Goal: Book appointment/travel/reservation

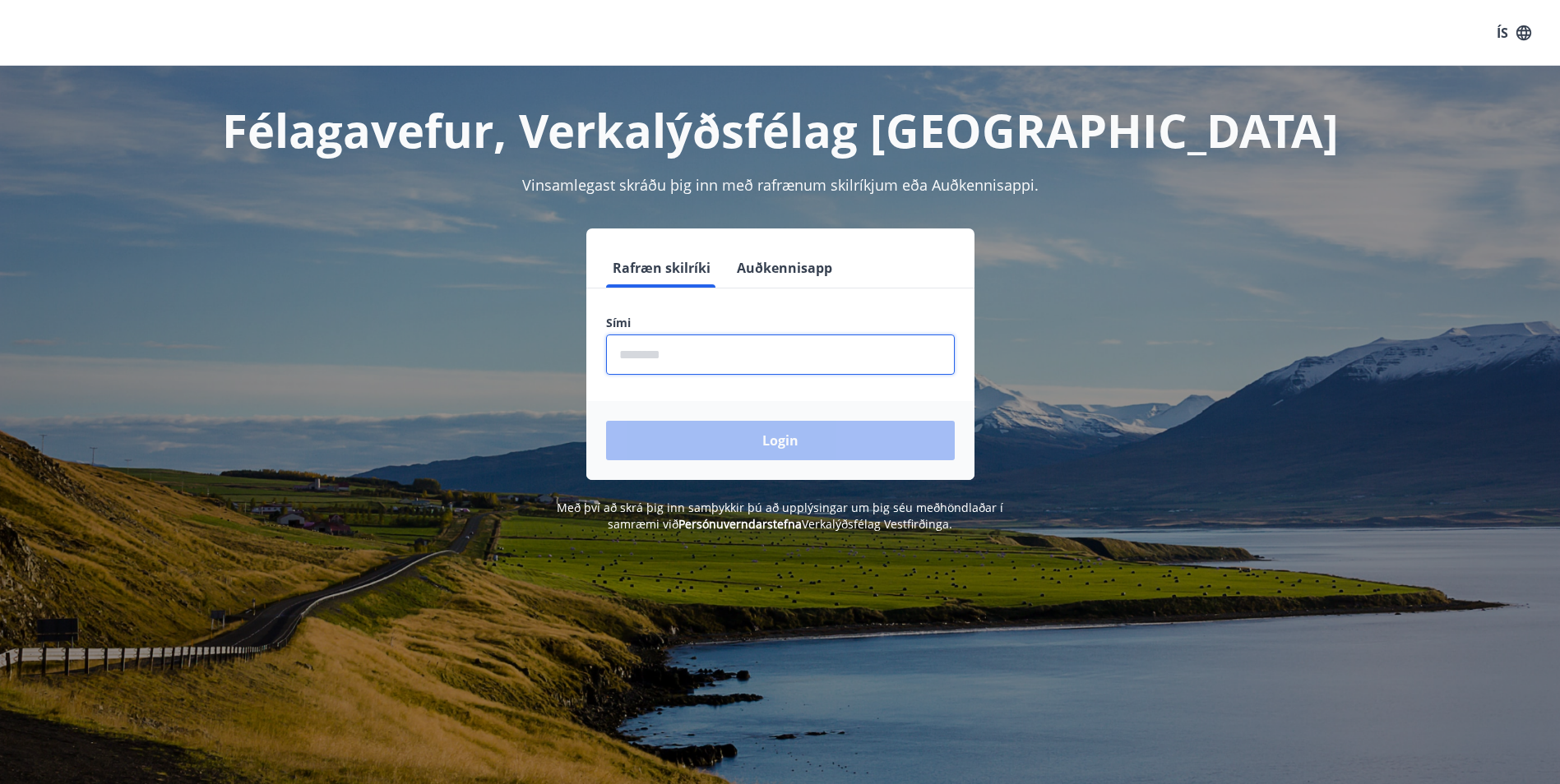
click at [693, 359] on input "phone" at bounding box center [780, 355] width 349 height 40
type input "********"
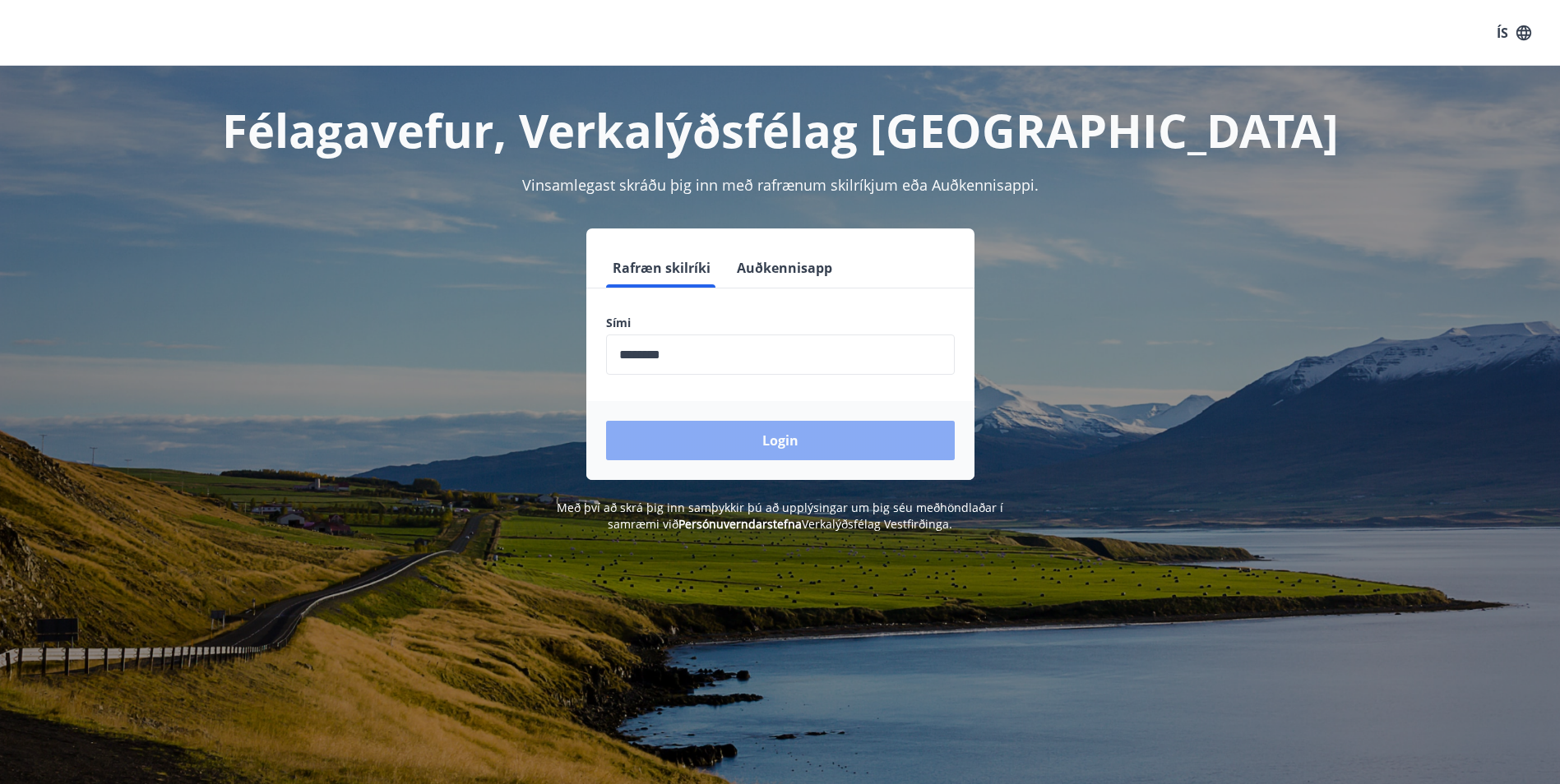
click at [722, 437] on button "Login" at bounding box center [780, 440] width 349 height 40
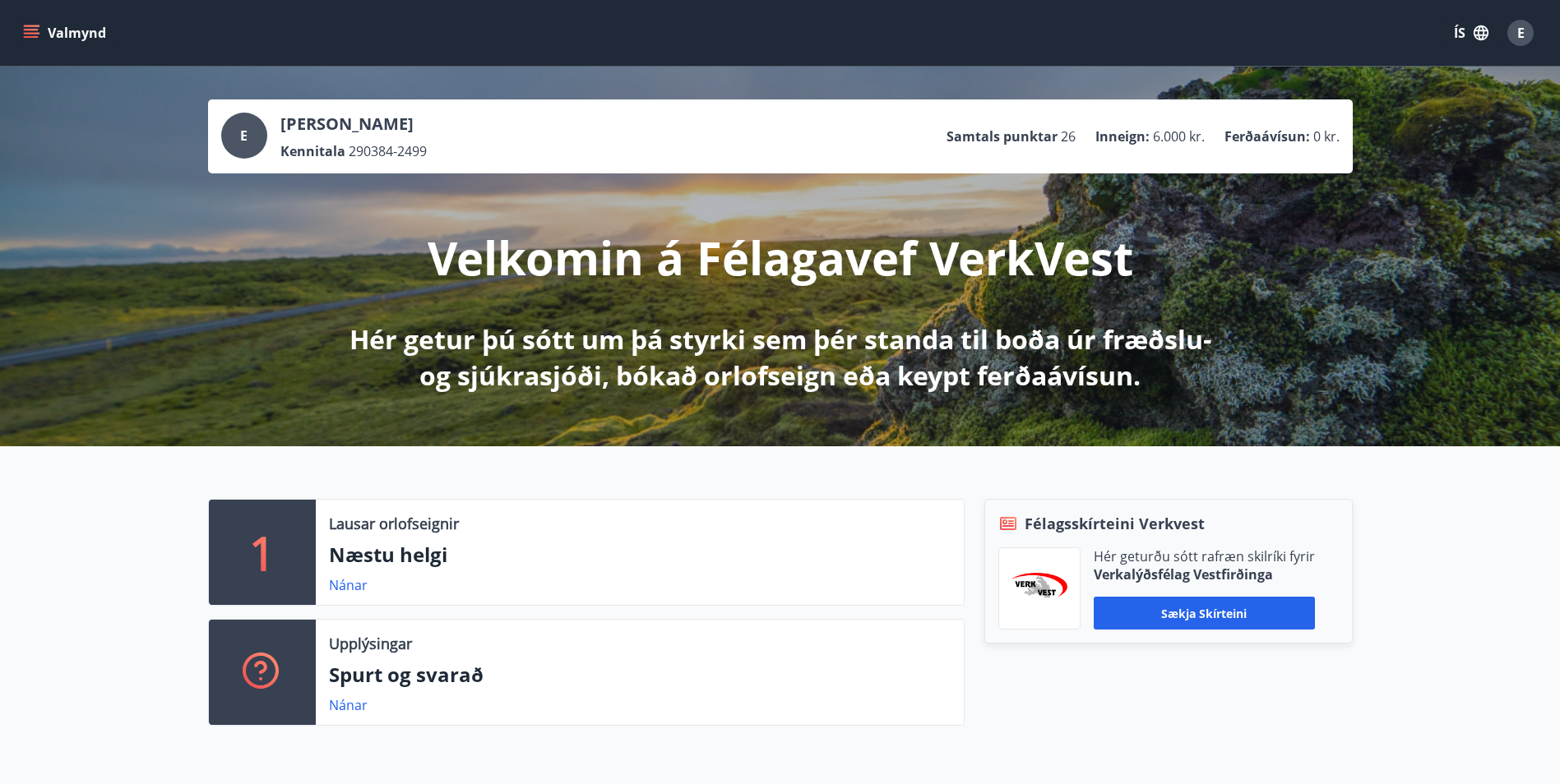
click at [30, 31] on icon "menu" at bounding box center [31, 33] width 16 height 16
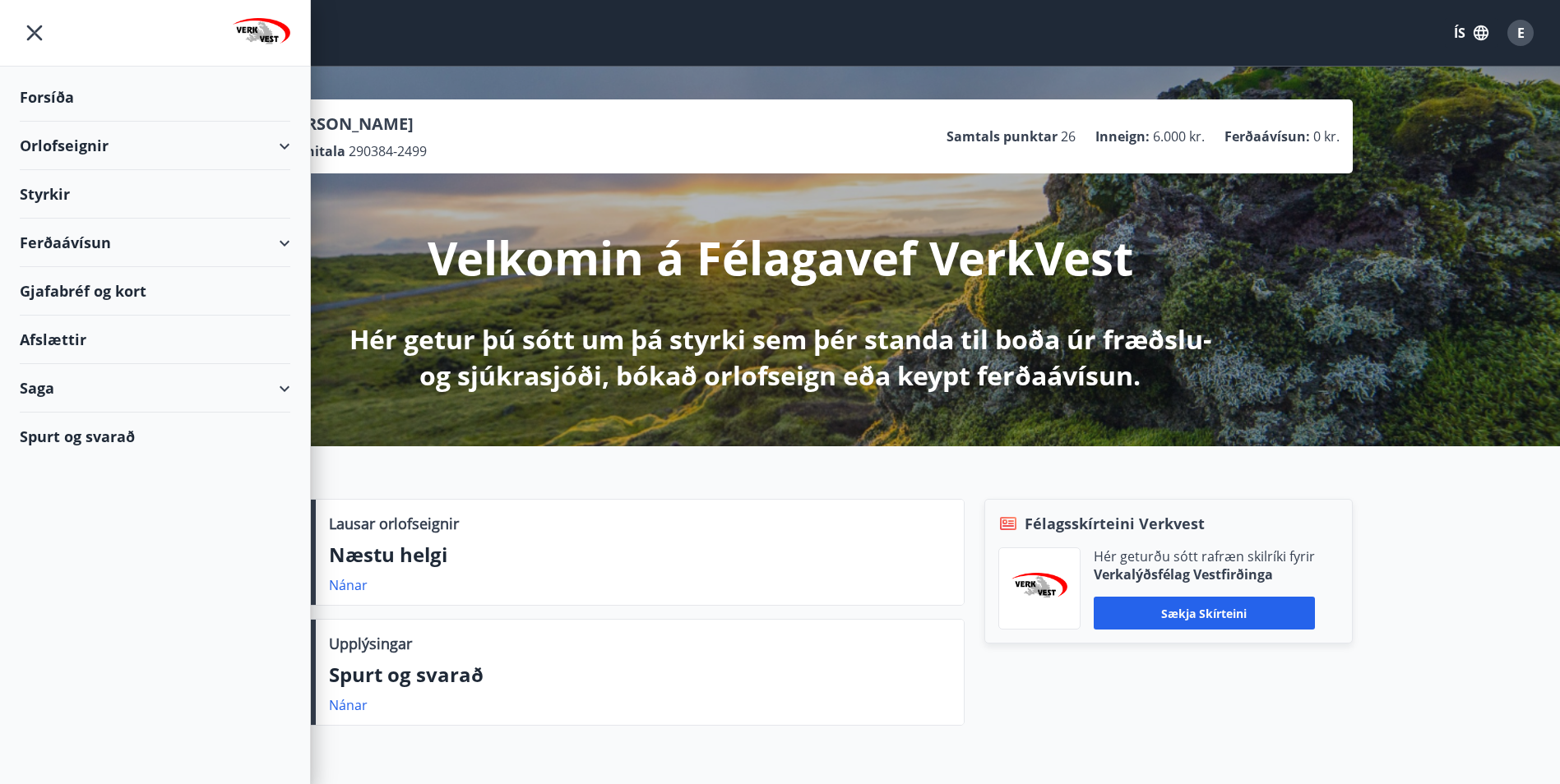
click at [285, 143] on div "Orlofseignir" at bounding box center [155, 145] width 270 height 49
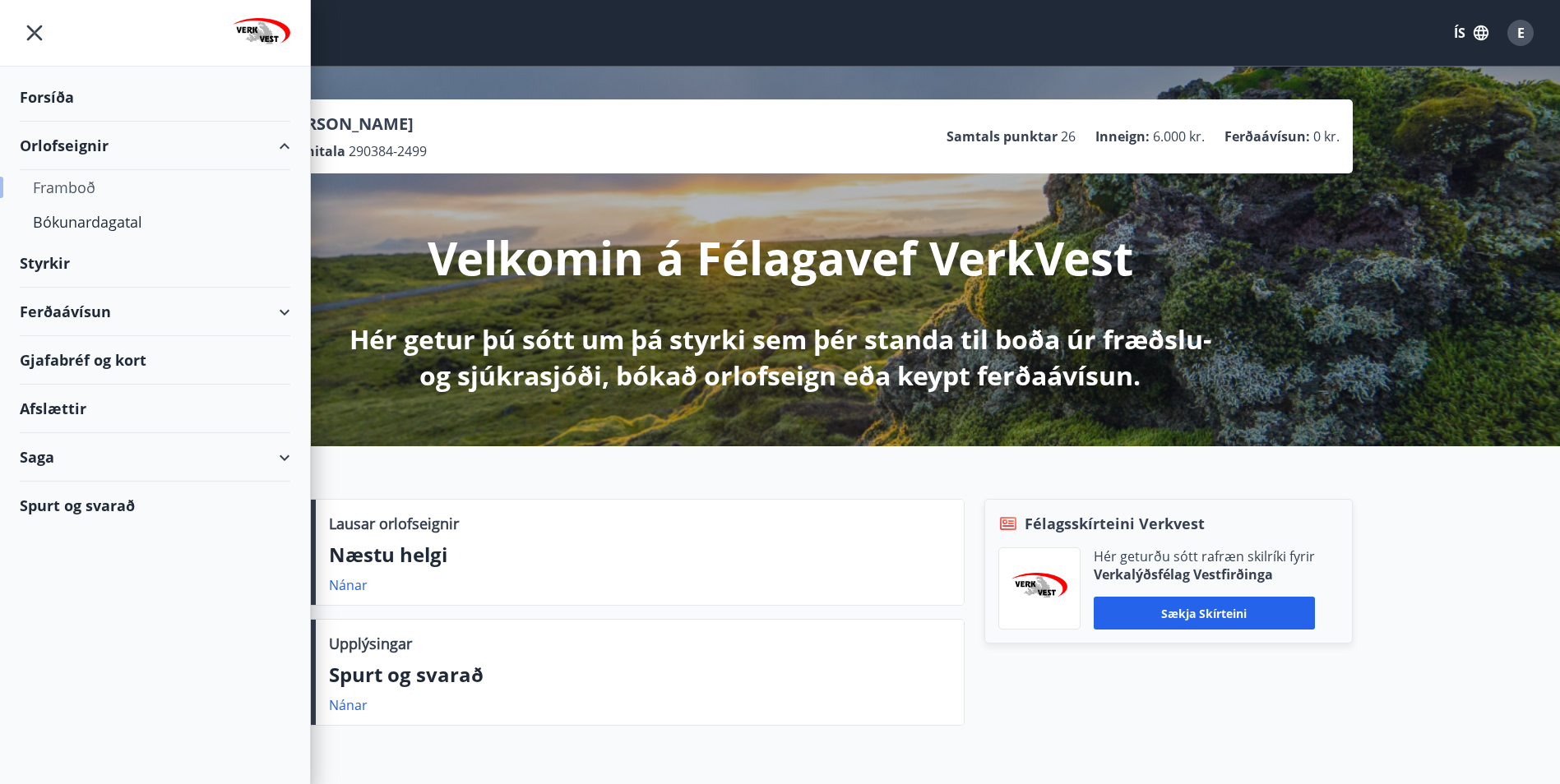
click at [69, 184] on div "Framboð" at bounding box center [155, 187] width 244 height 35
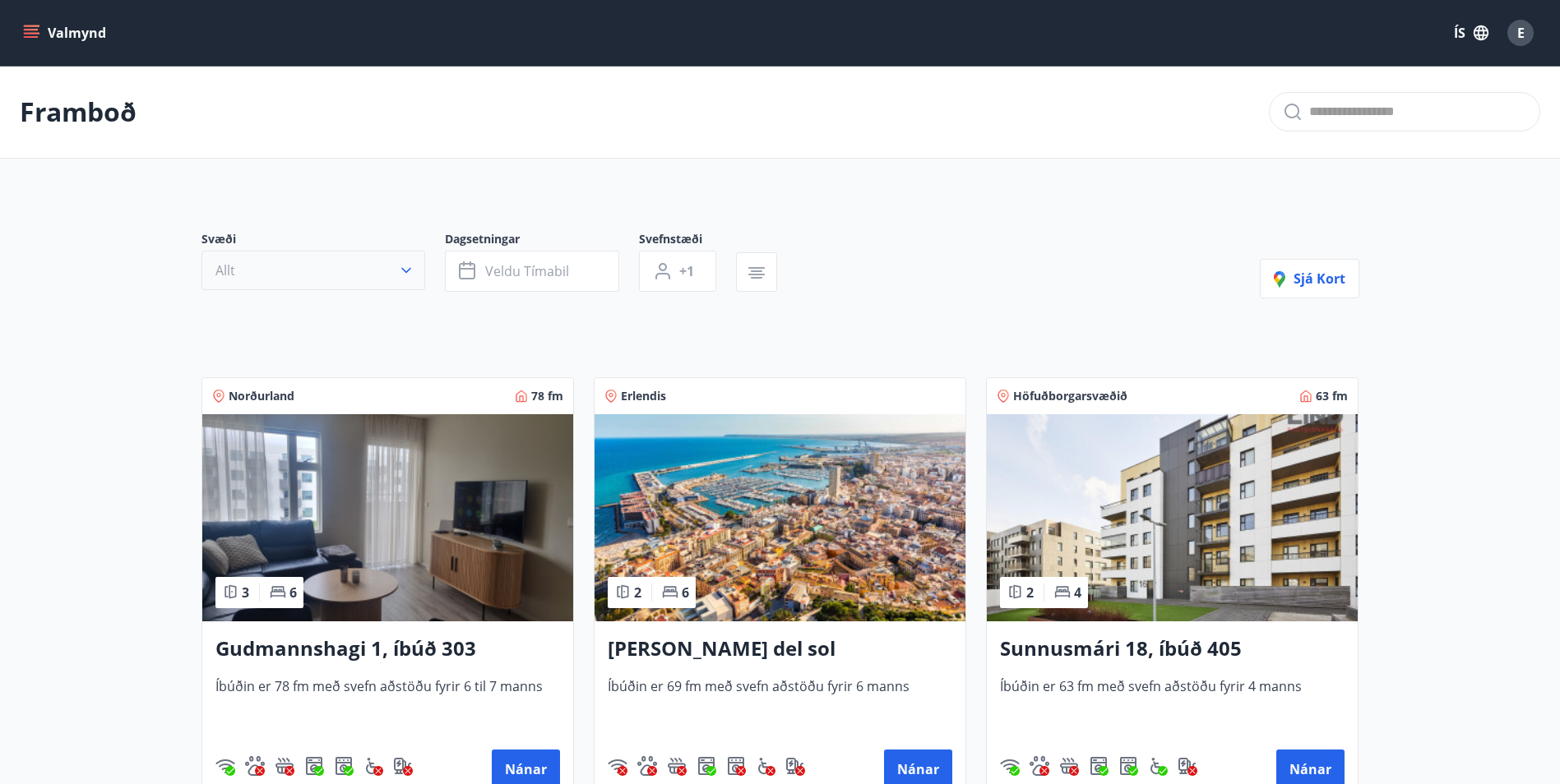
click at [346, 276] on button "Allt" at bounding box center [313, 271] width 223 height 40
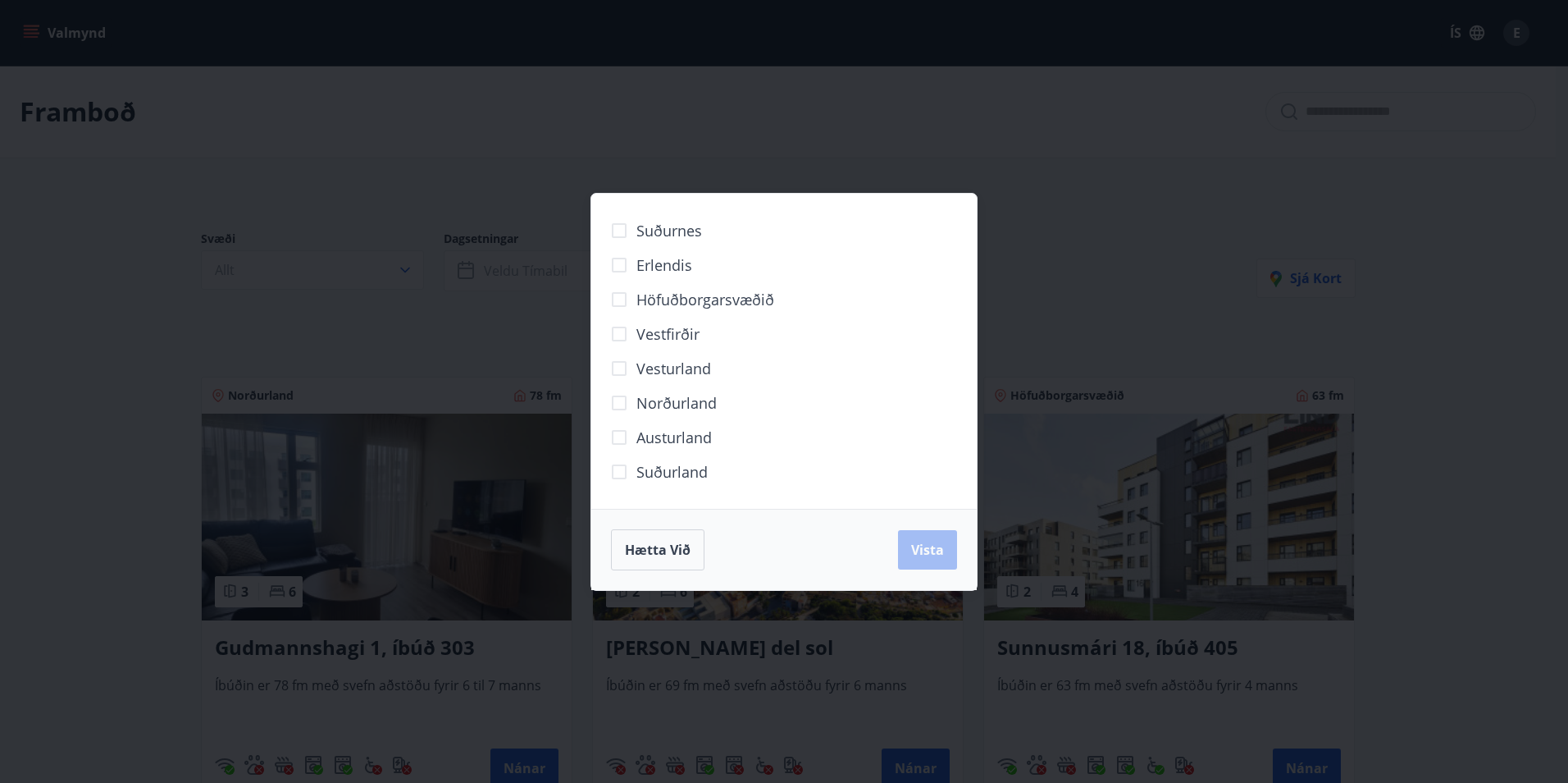
click at [702, 300] on span "Höfuðborgarsvæðið" at bounding box center [705, 298] width 138 height 21
click at [929, 548] on span "Vista" at bounding box center [928, 550] width 33 height 18
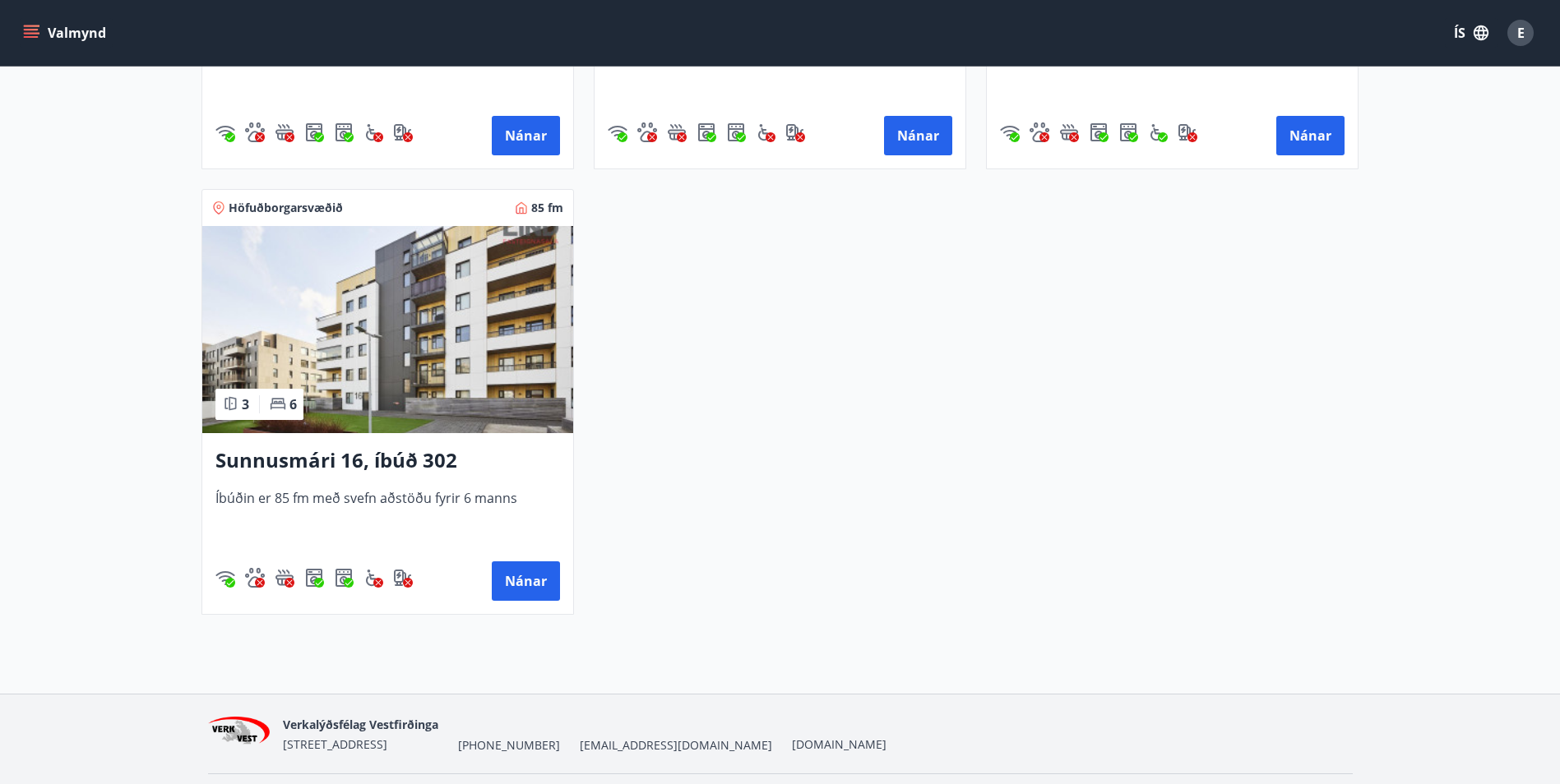
scroll to position [1167, 0]
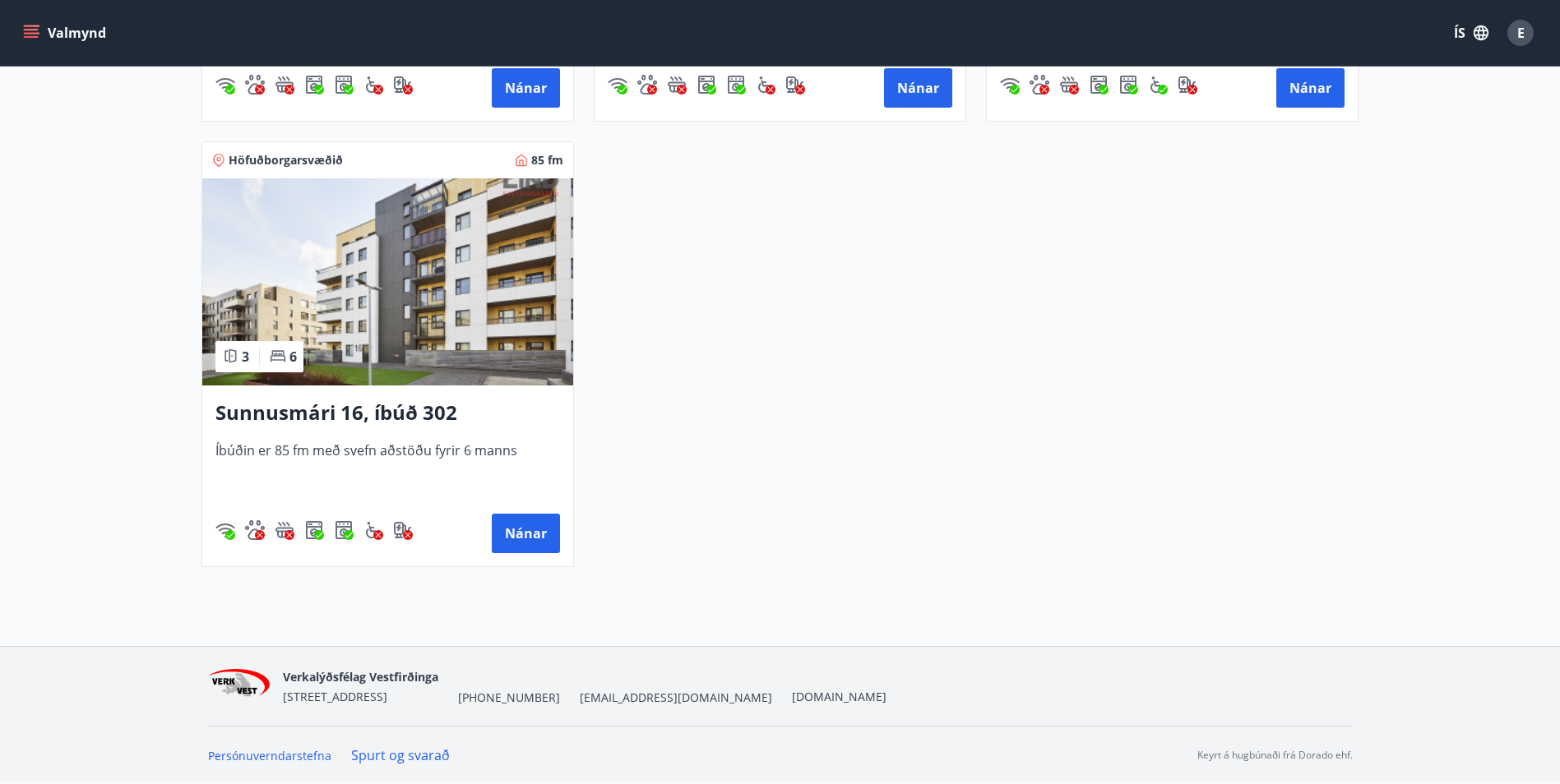
click at [26, 33] on icon "menu" at bounding box center [33, 33] width 18 height 2
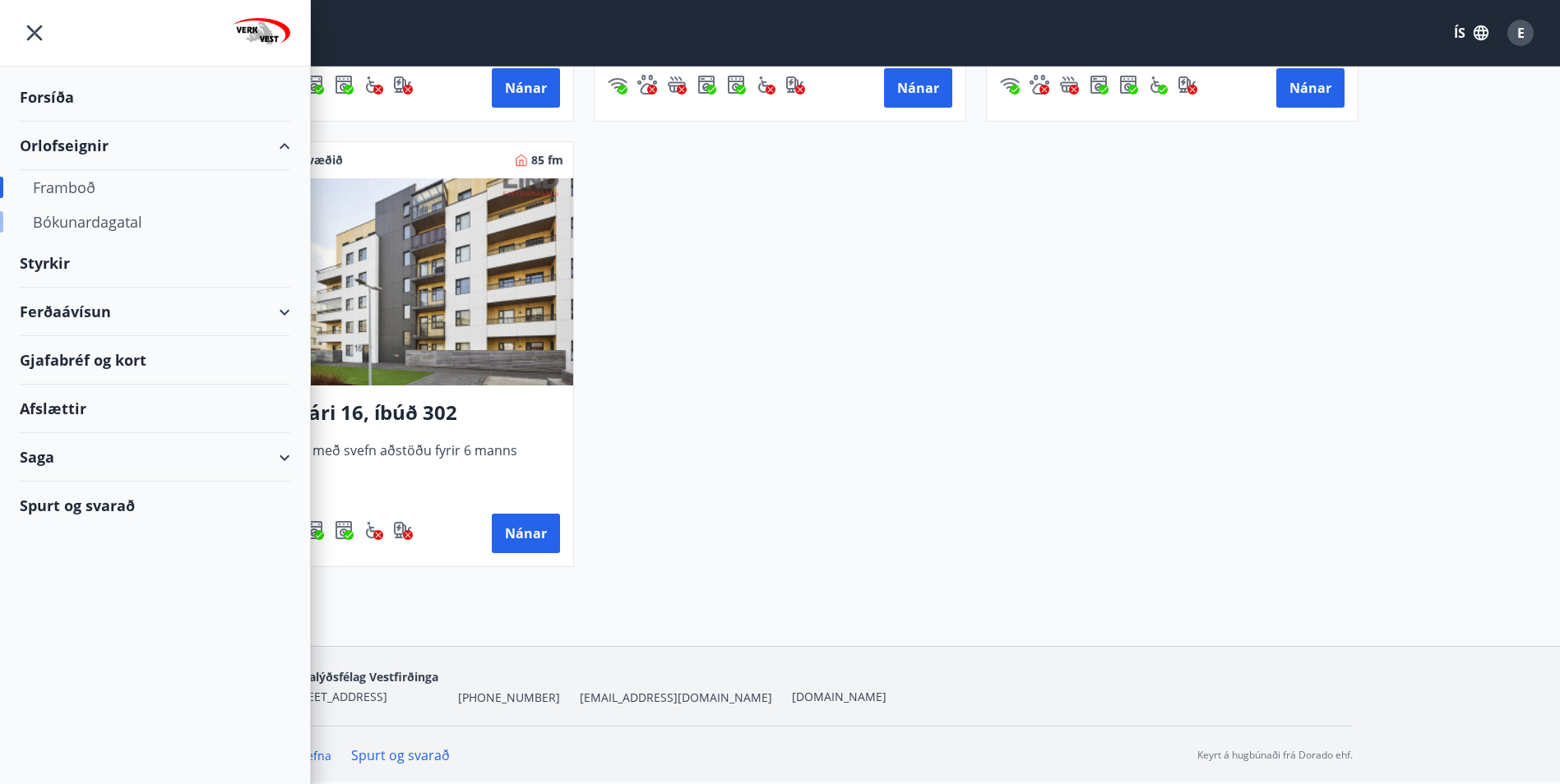
click at [83, 221] on div "Bókunardagatal" at bounding box center [155, 221] width 244 height 35
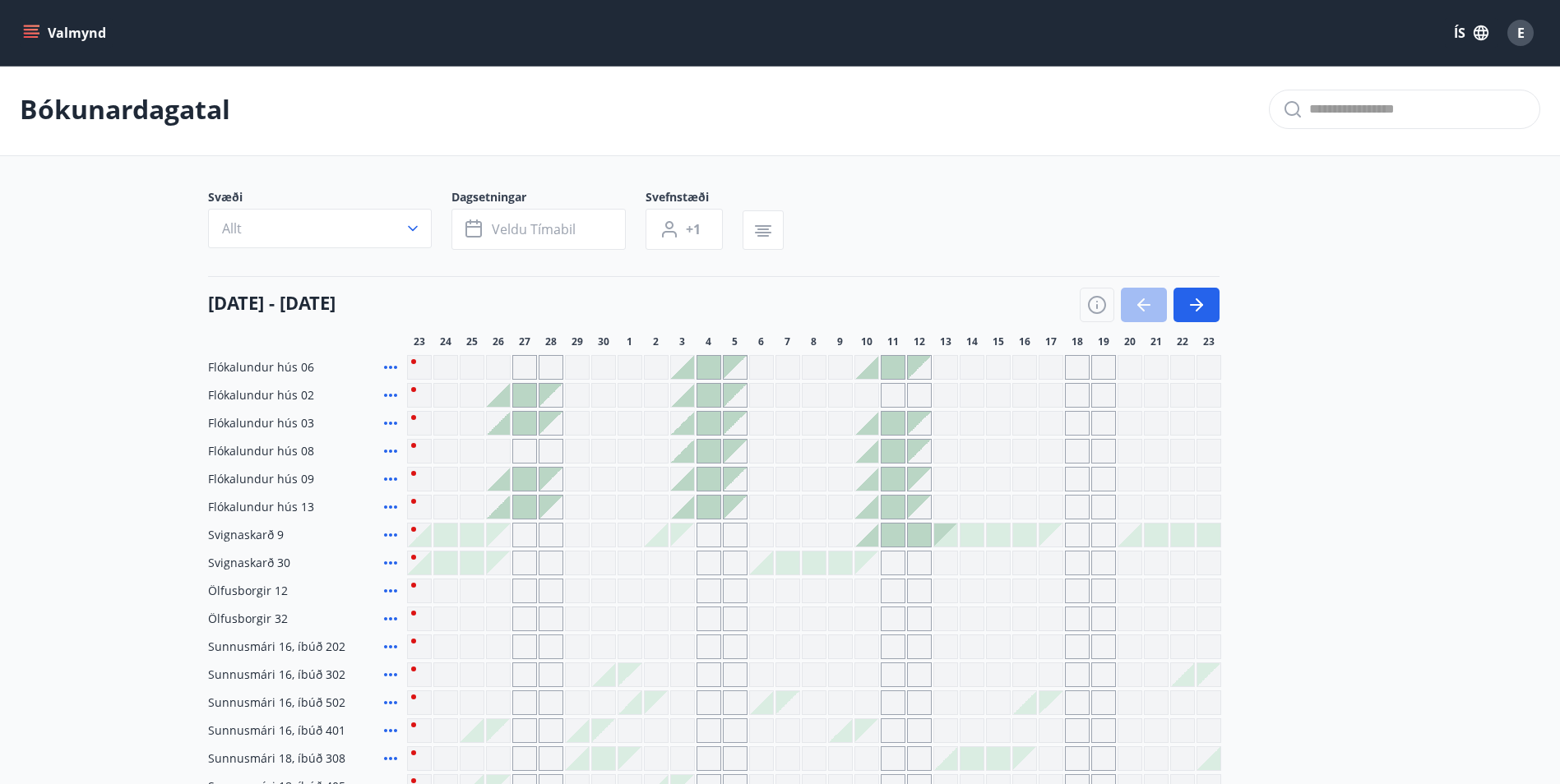
scroll to position [305, 0]
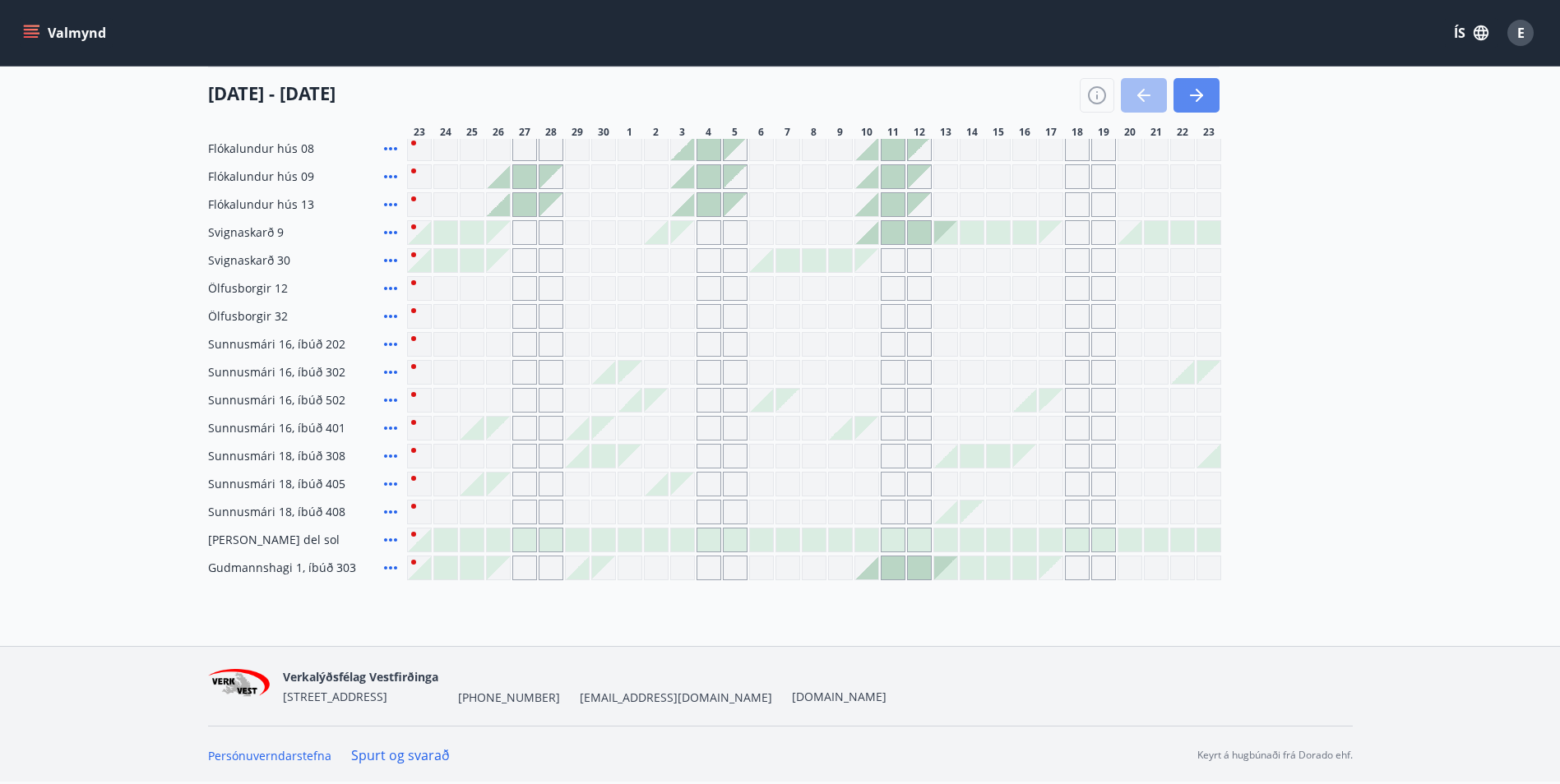
click at [1193, 106] on button "button" at bounding box center [1196, 95] width 46 height 35
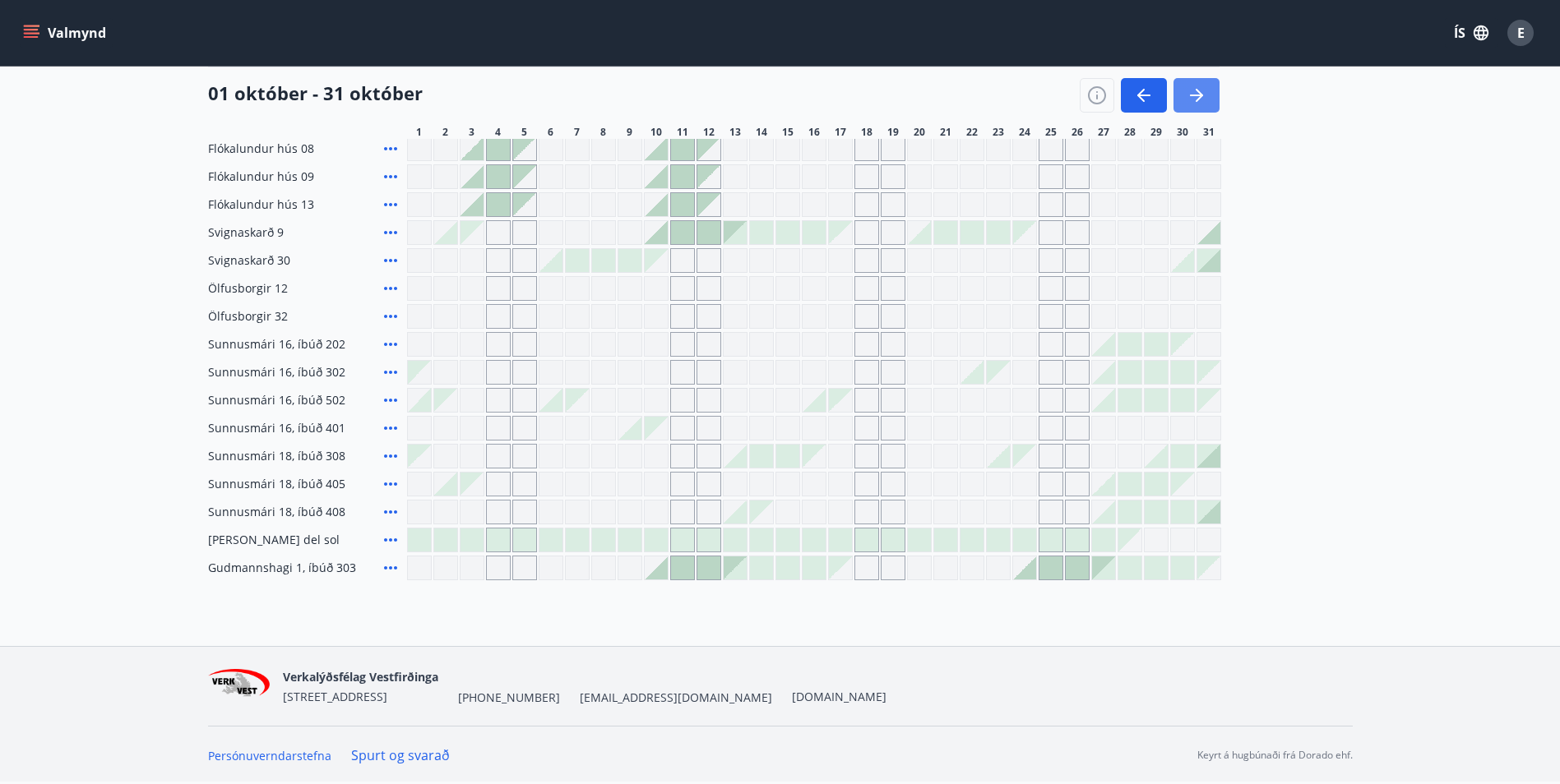
click at [1205, 106] on button "button" at bounding box center [1196, 95] width 46 height 35
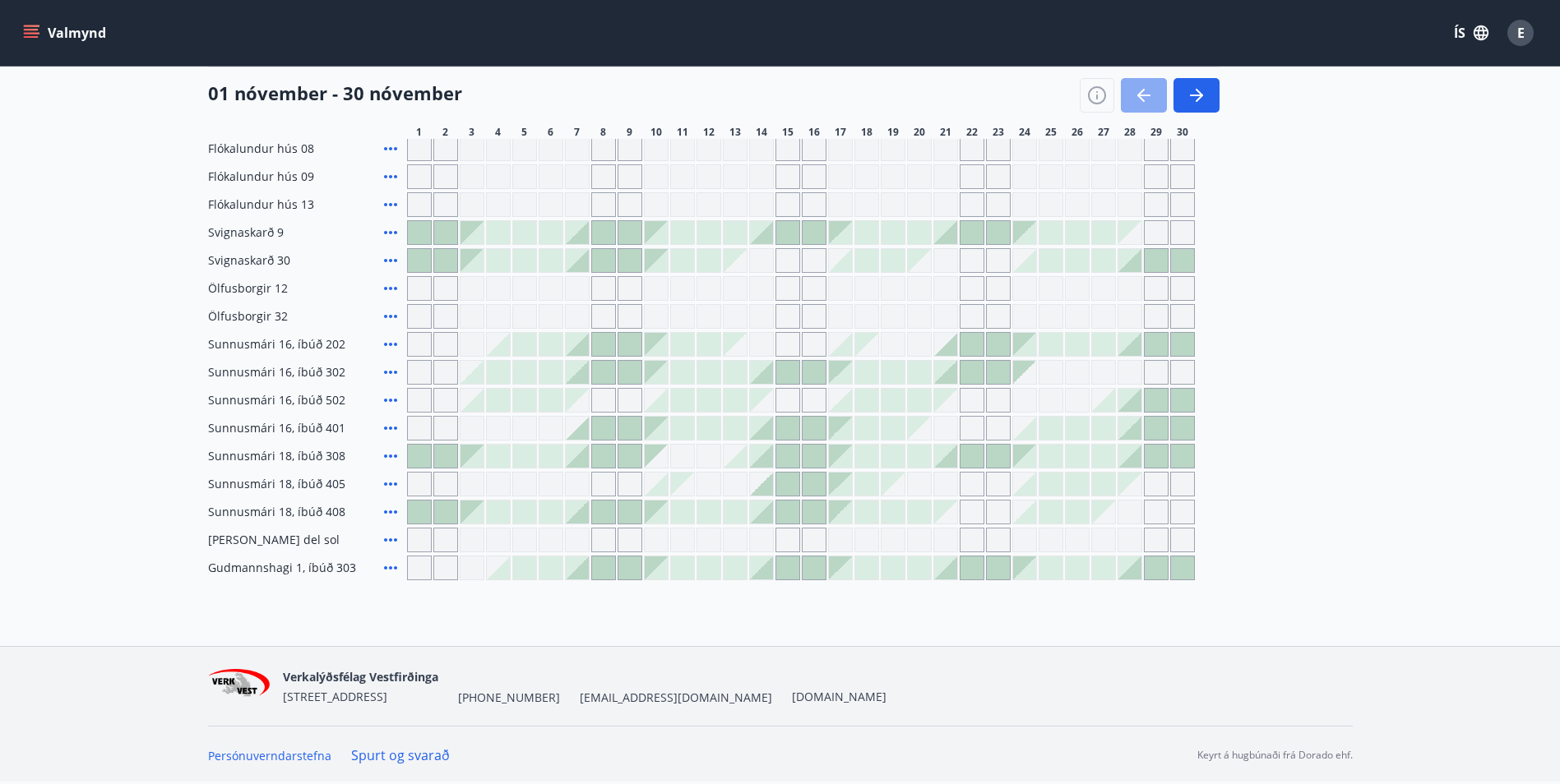
click at [1134, 106] on button "button" at bounding box center [1143, 95] width 46 height 35
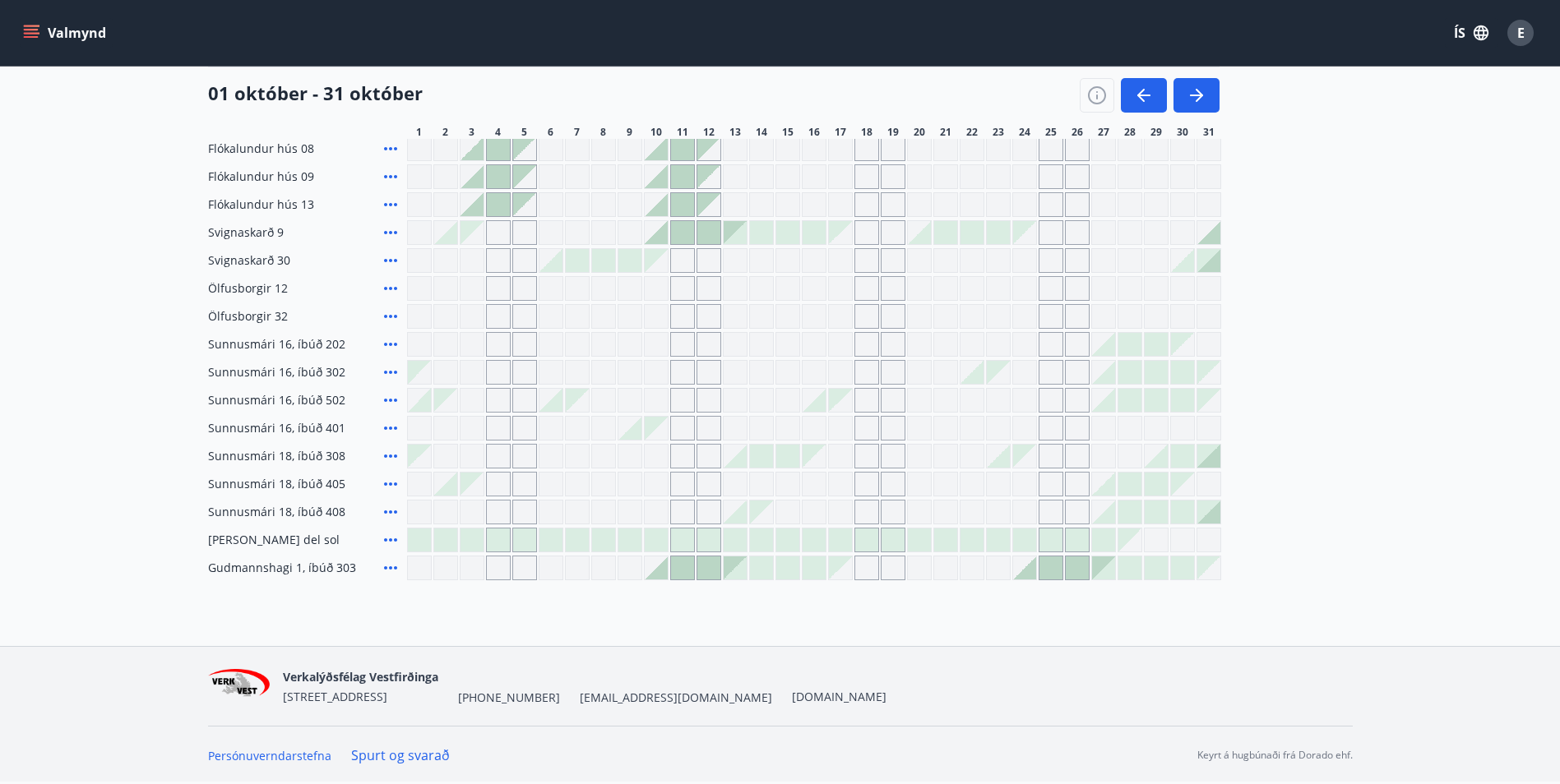
click at [1182, 260] on div at bounding box center [1182, 260] width 23 height 23
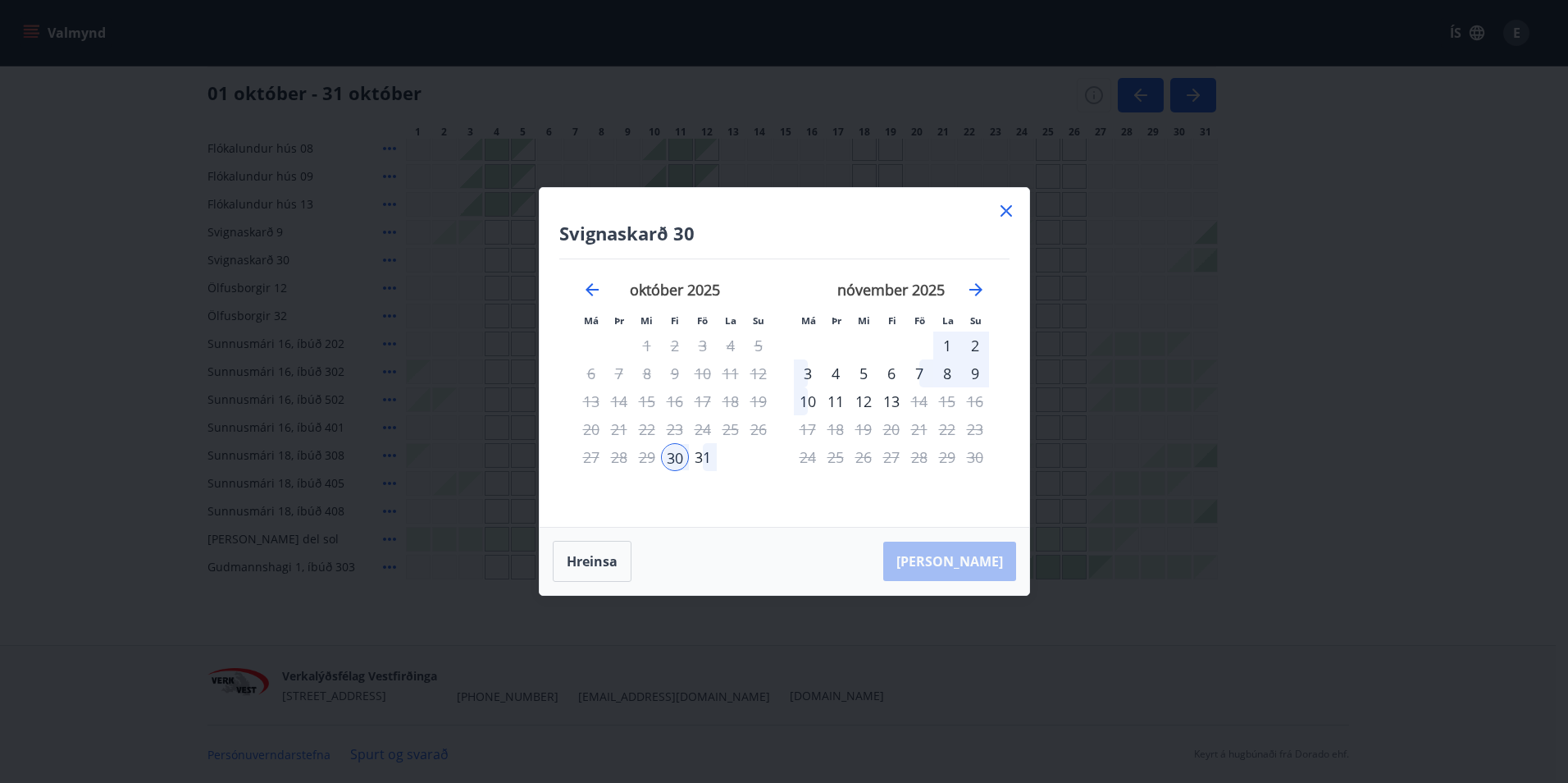
click at [808, 373] on div "3" at bounding box center [808, 373] width 28 height 28
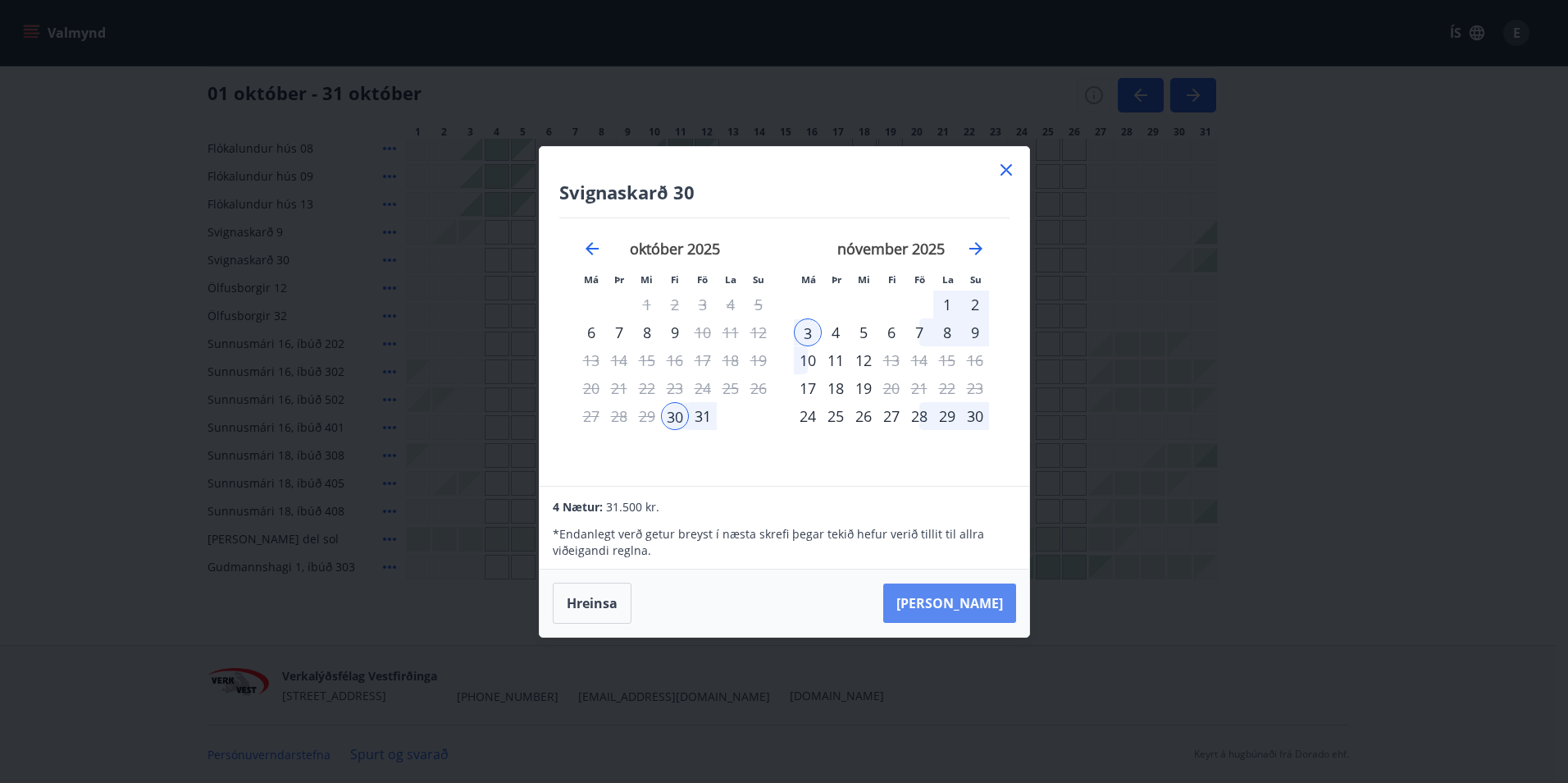
click at [980, 606] on button "[PERSON_NAME]" at bounding box center [951, 604] width 133 height 40
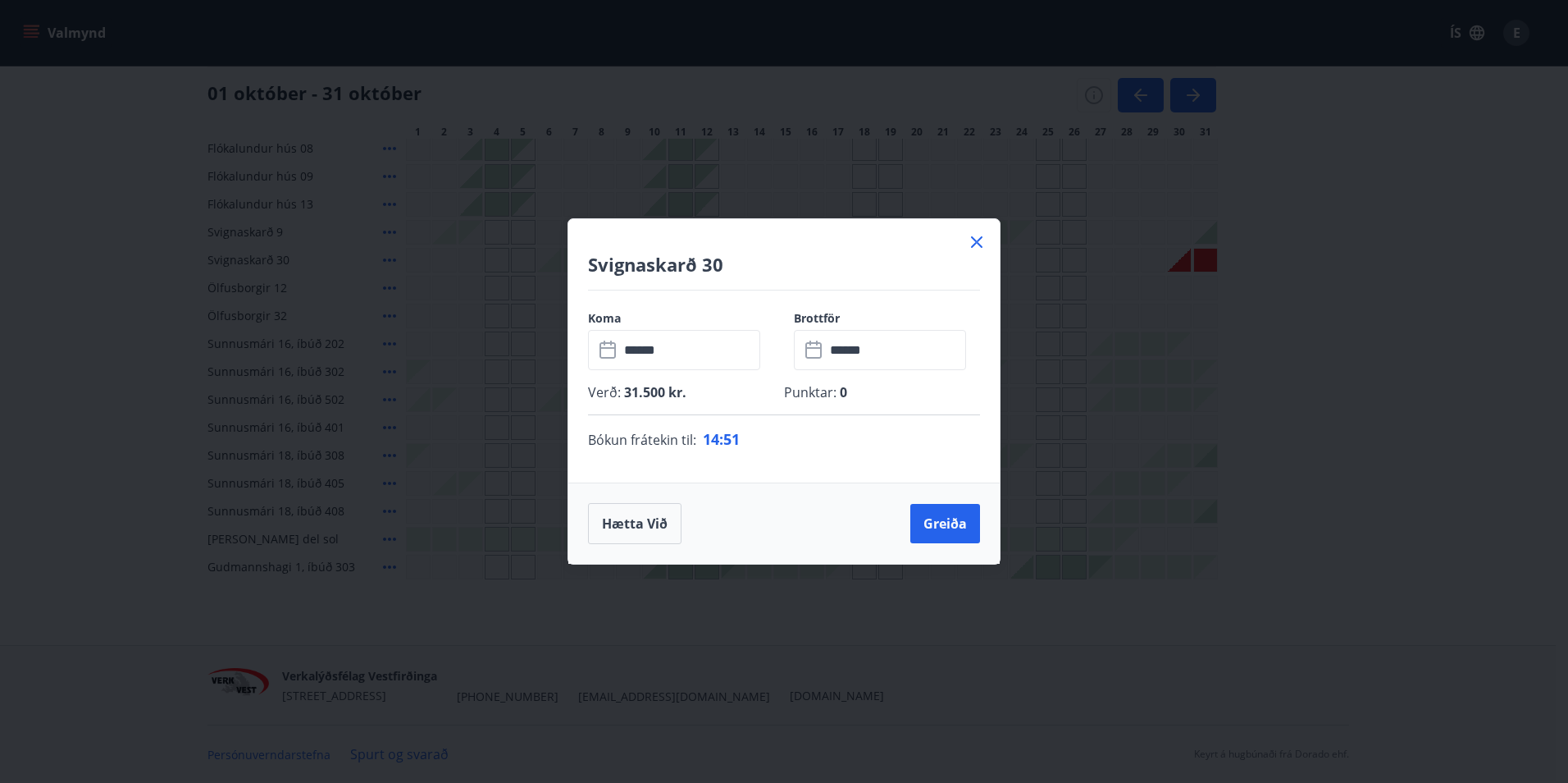
click at [977, 237] on icon at bounding box center [977, 242] width 20 height 20
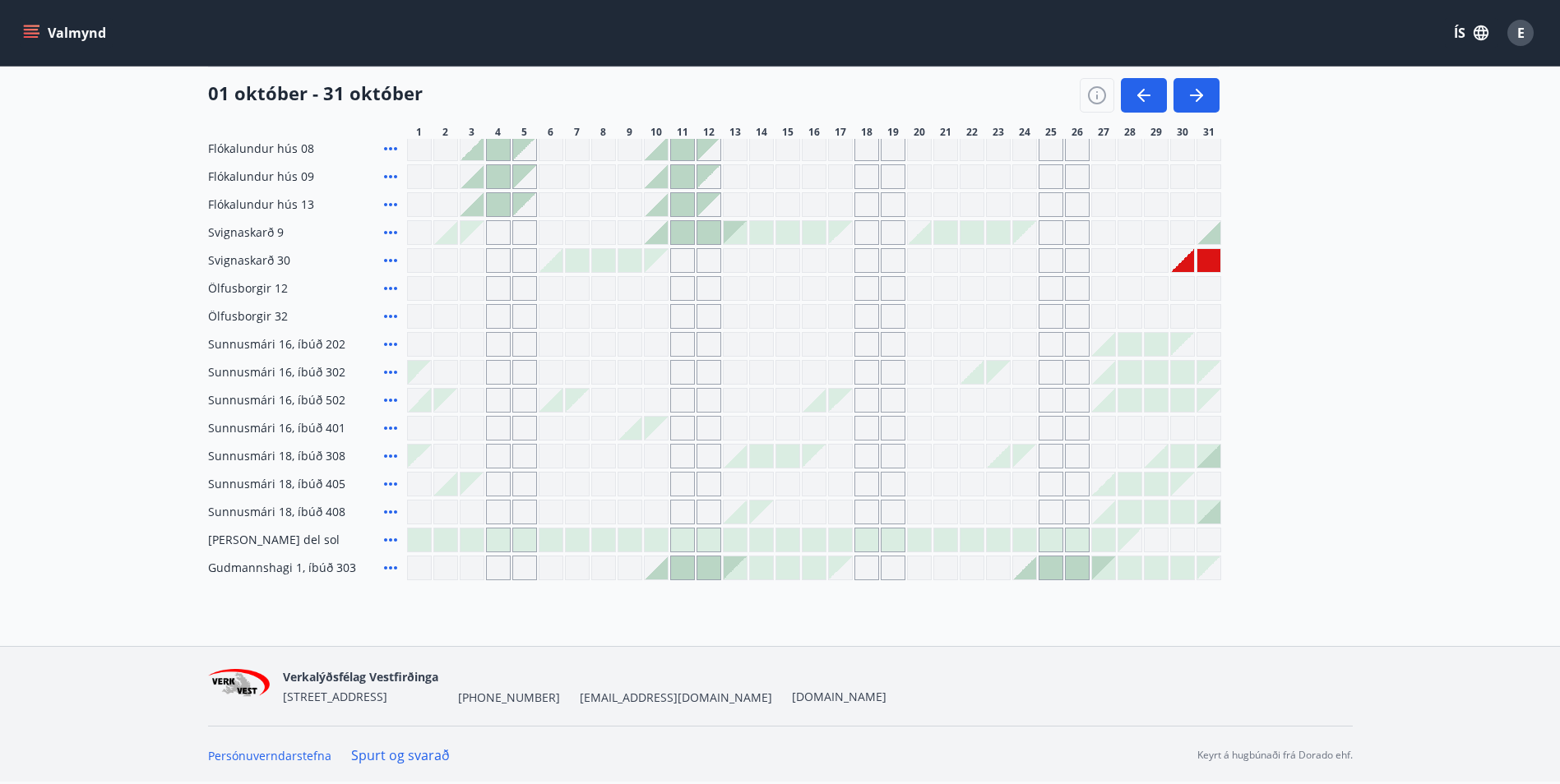
click at [1154, 260] on div "Gráir dagar eru ekki bókanlegir" at bounding box center [1156, 260] width 25 height 25
click at [1203, 96] on icon "button" at bounding box center [1196, 96] width 20 height 20
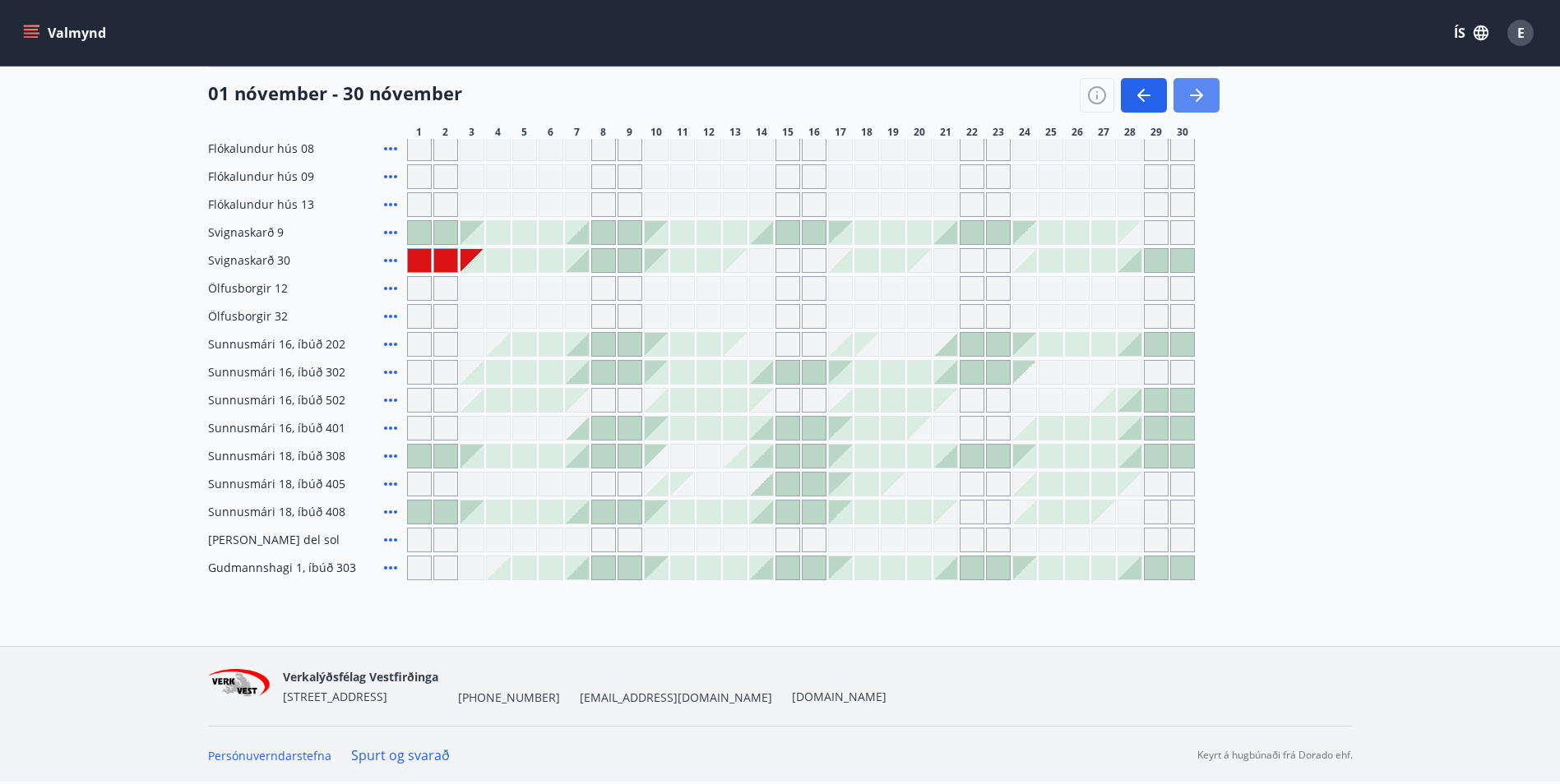
click at [1205, 101] on icon "button" at bounding box center [1196, 96] width 20 height 20
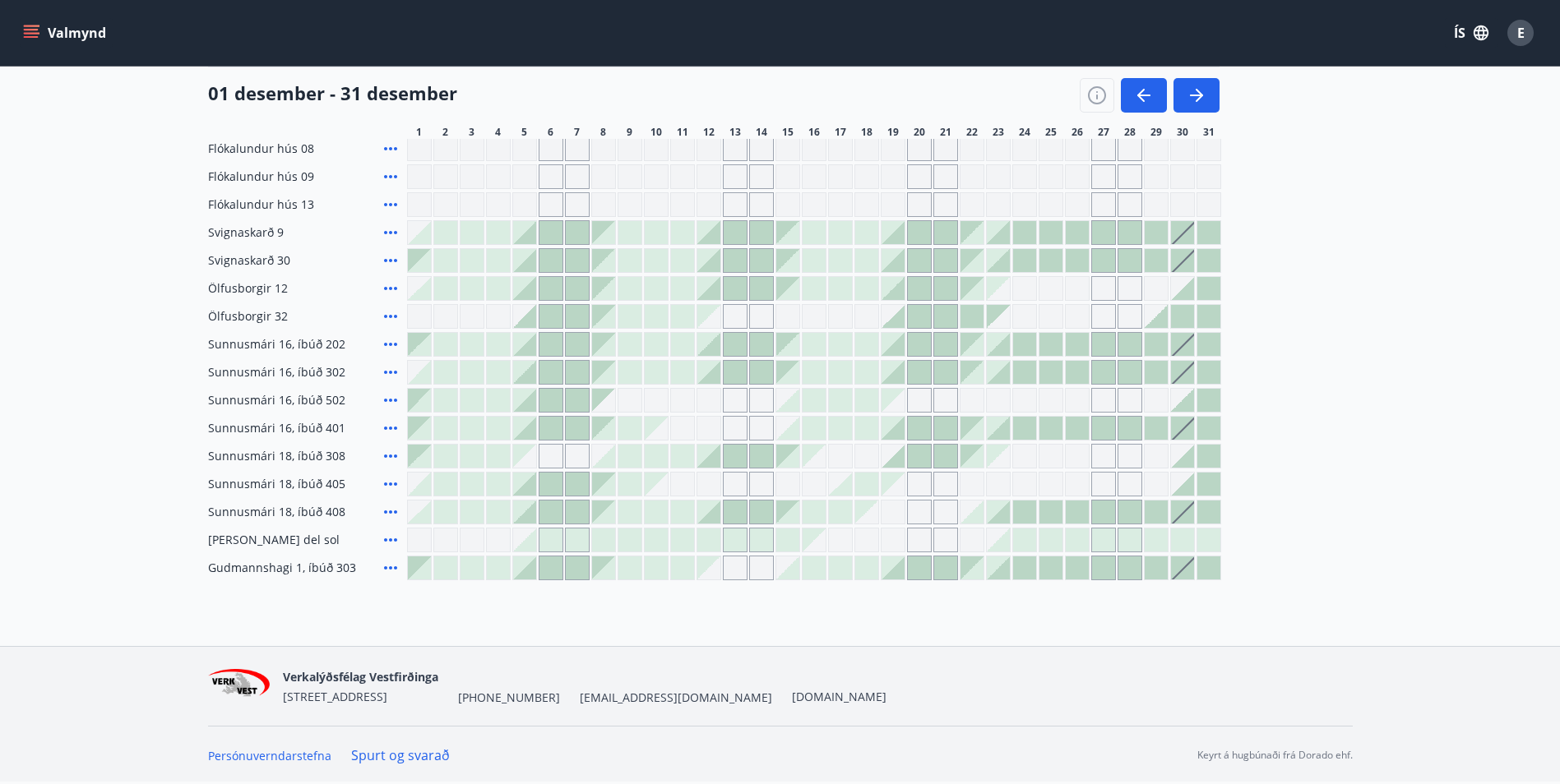
click at [397, 566] on icon at bounding box center [391, 568] width 20 height 20
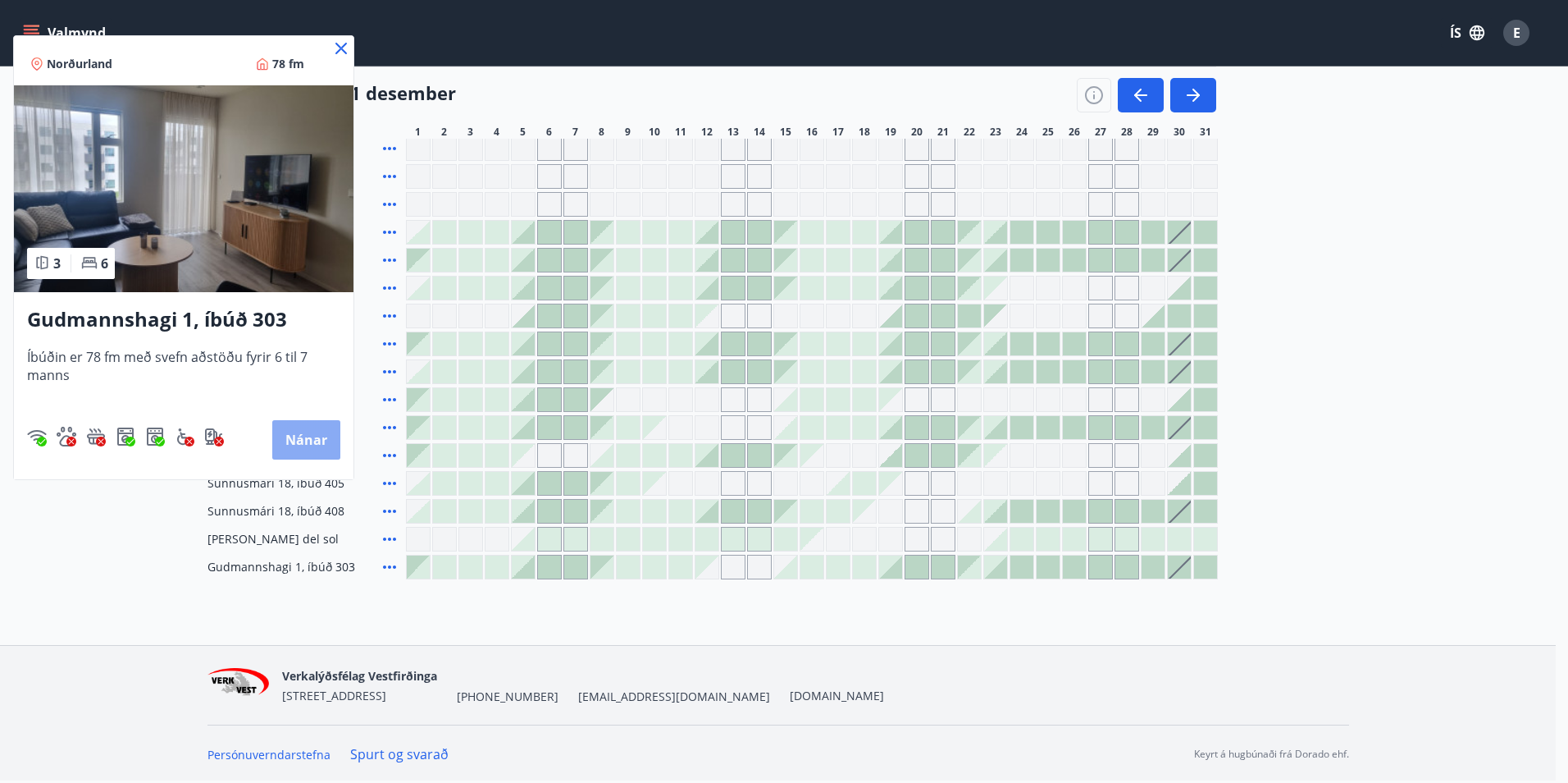
click at [307, 439] on button "Nánar" at bounding box center [306, 440] width 68 height 40
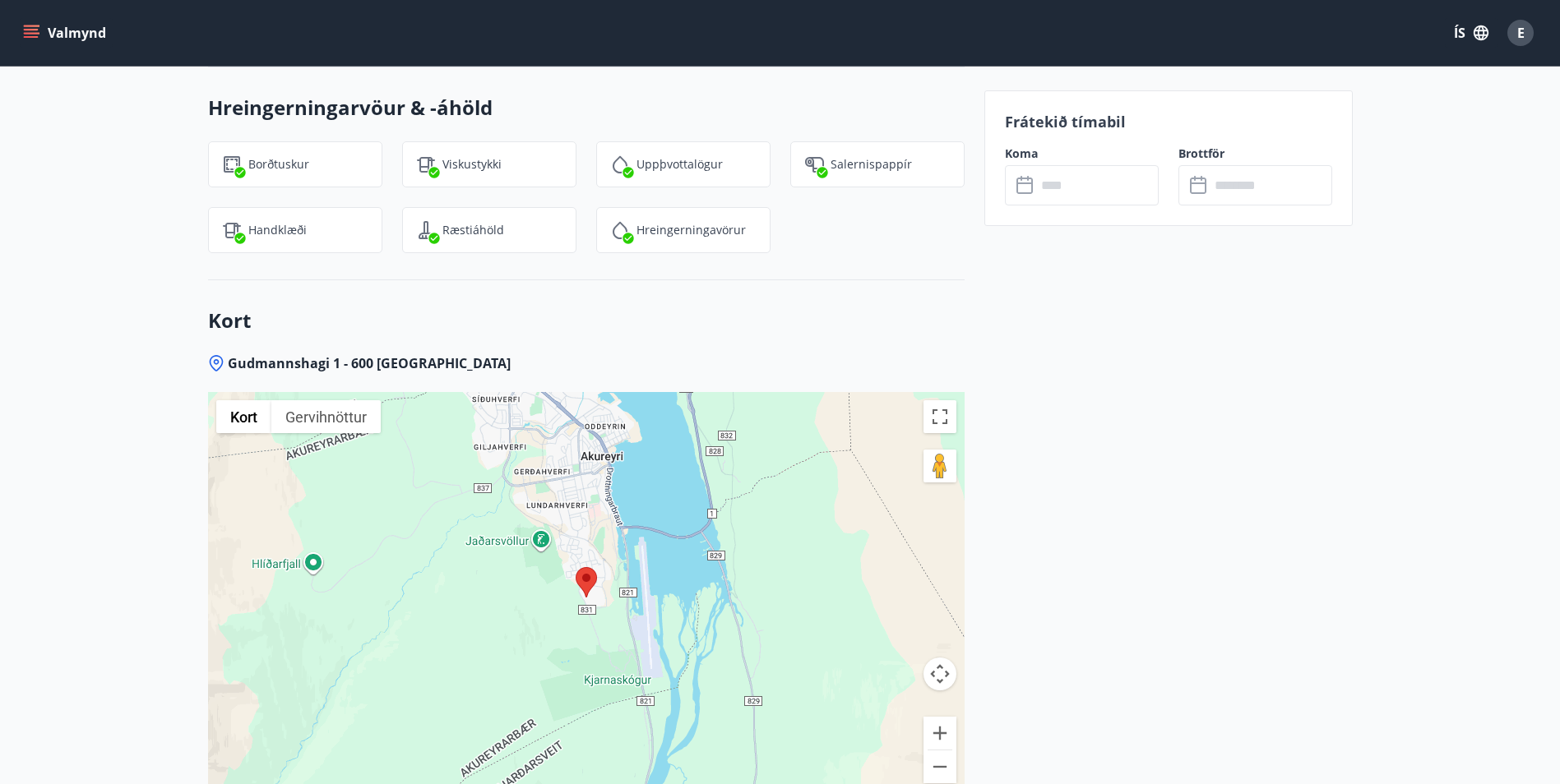
scroll to position [2054, 0]
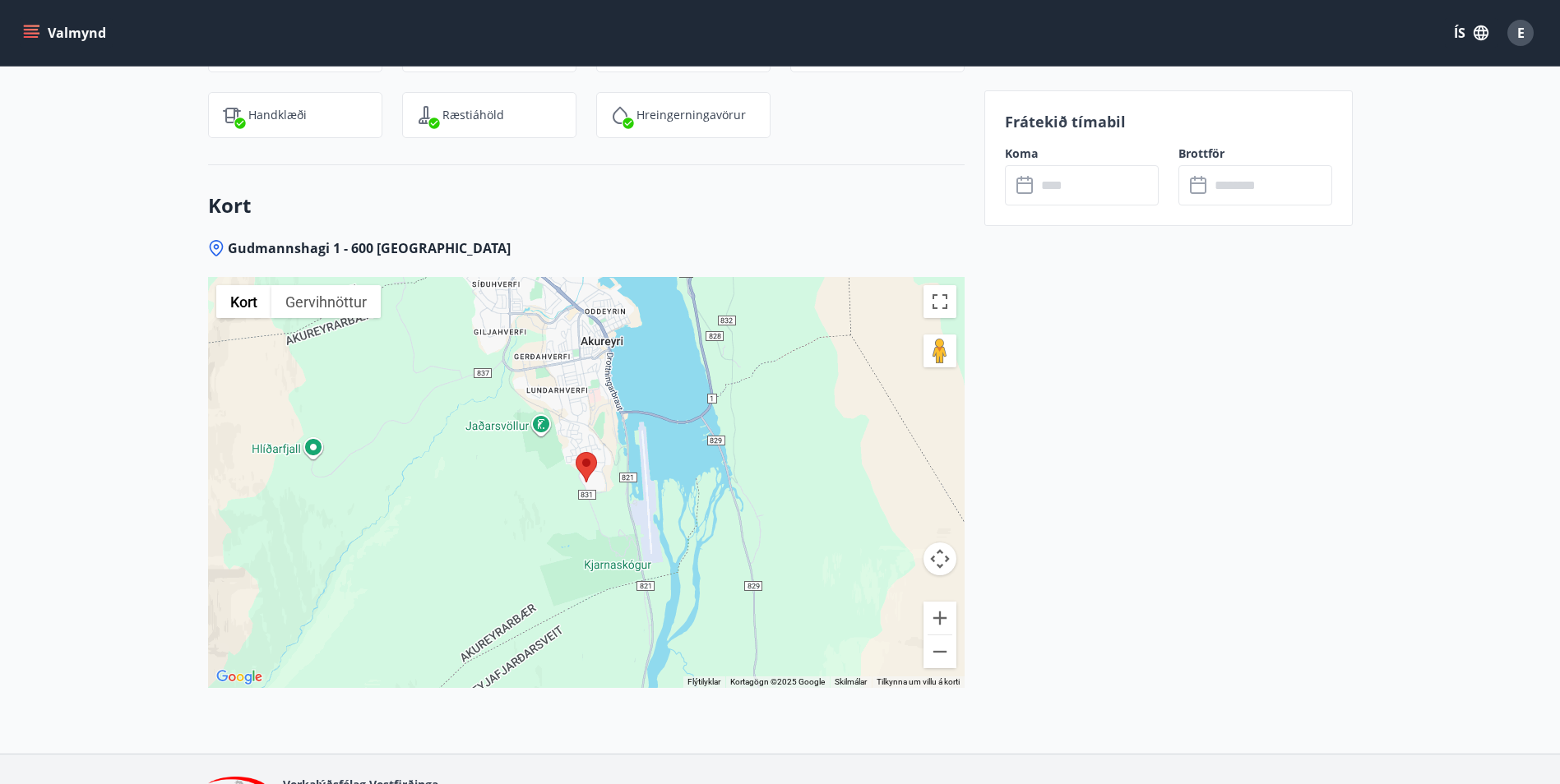
click at [38, 33] on icon "menu" at bounding box center [33, 33] width 18 height 2
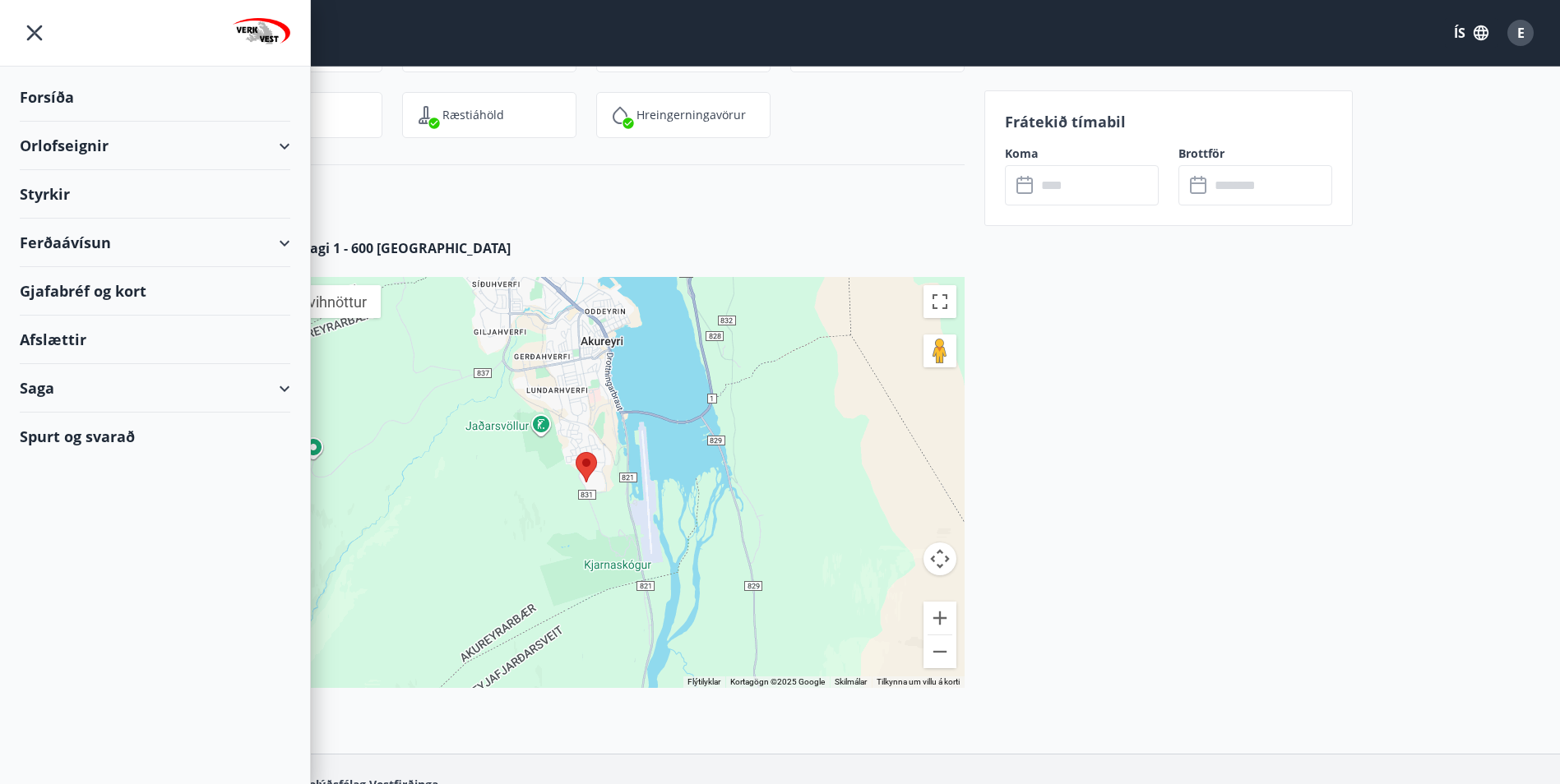
click at [50, 95] on div "Forsíða" at bounding box center [155, 97] width 270 height 49
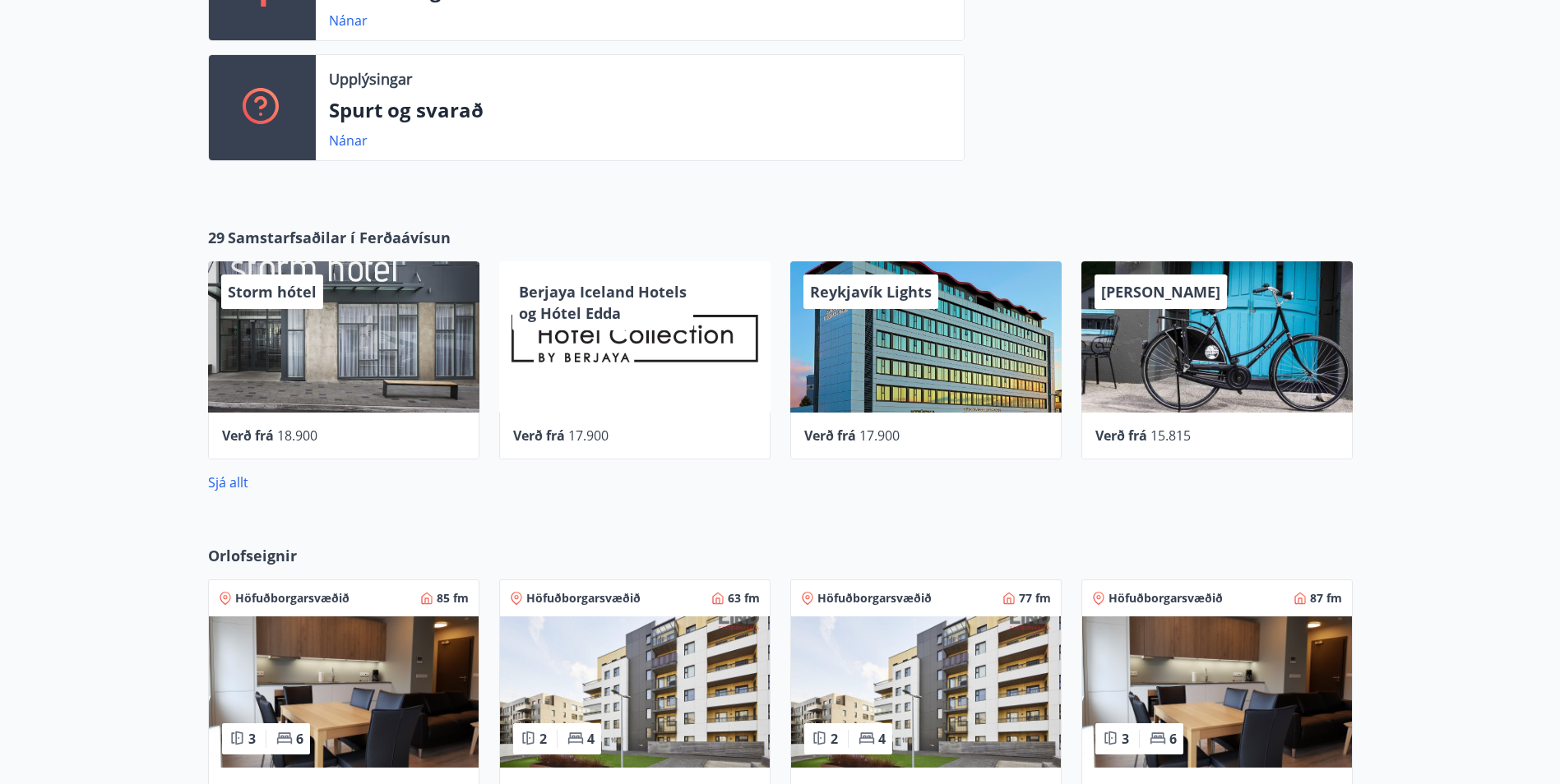
scroll to position [419, 0]
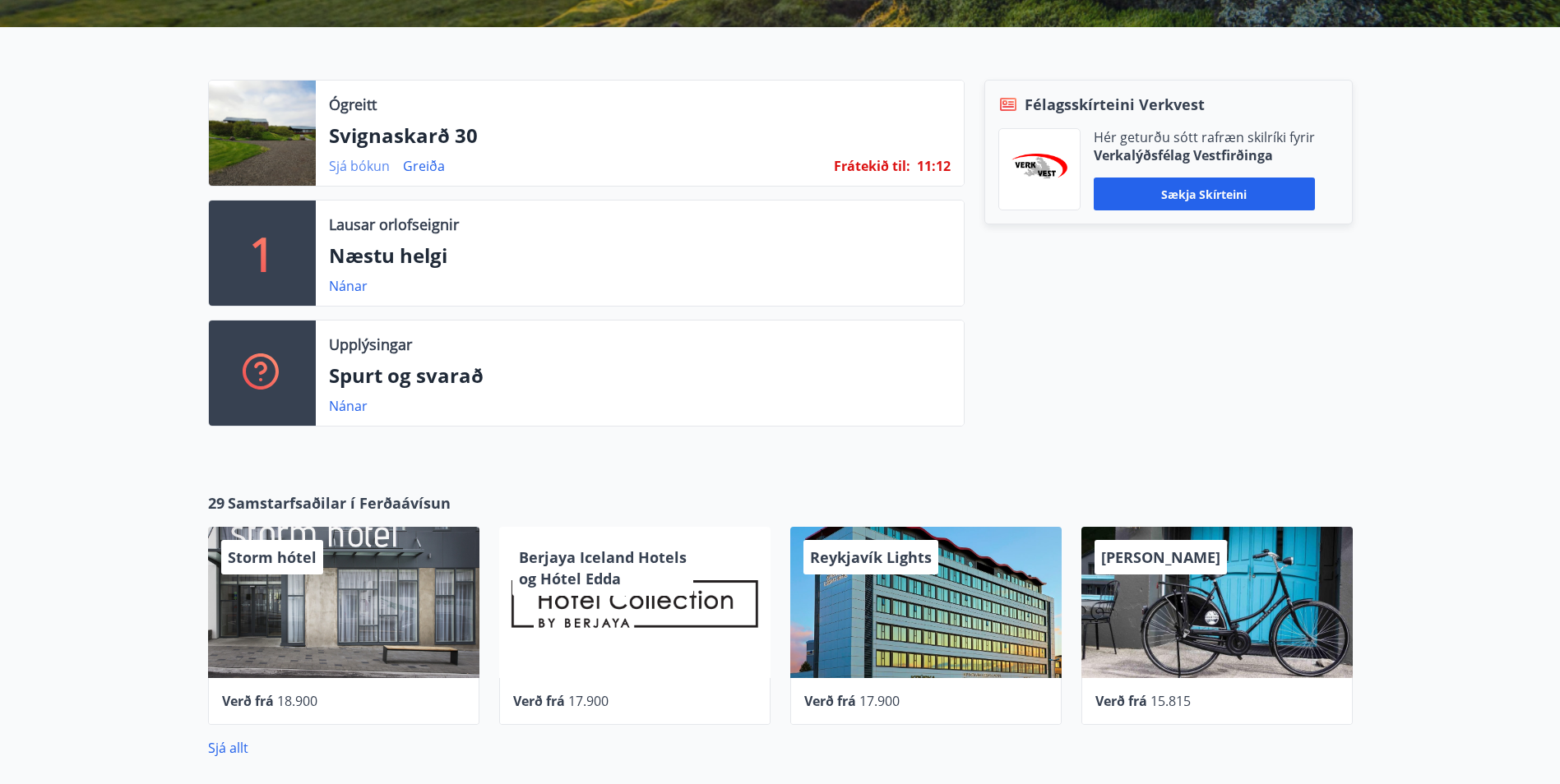
click at [351, 166] on link "Sjá bókun" at bounding box center [359, 166] width 61 height 18
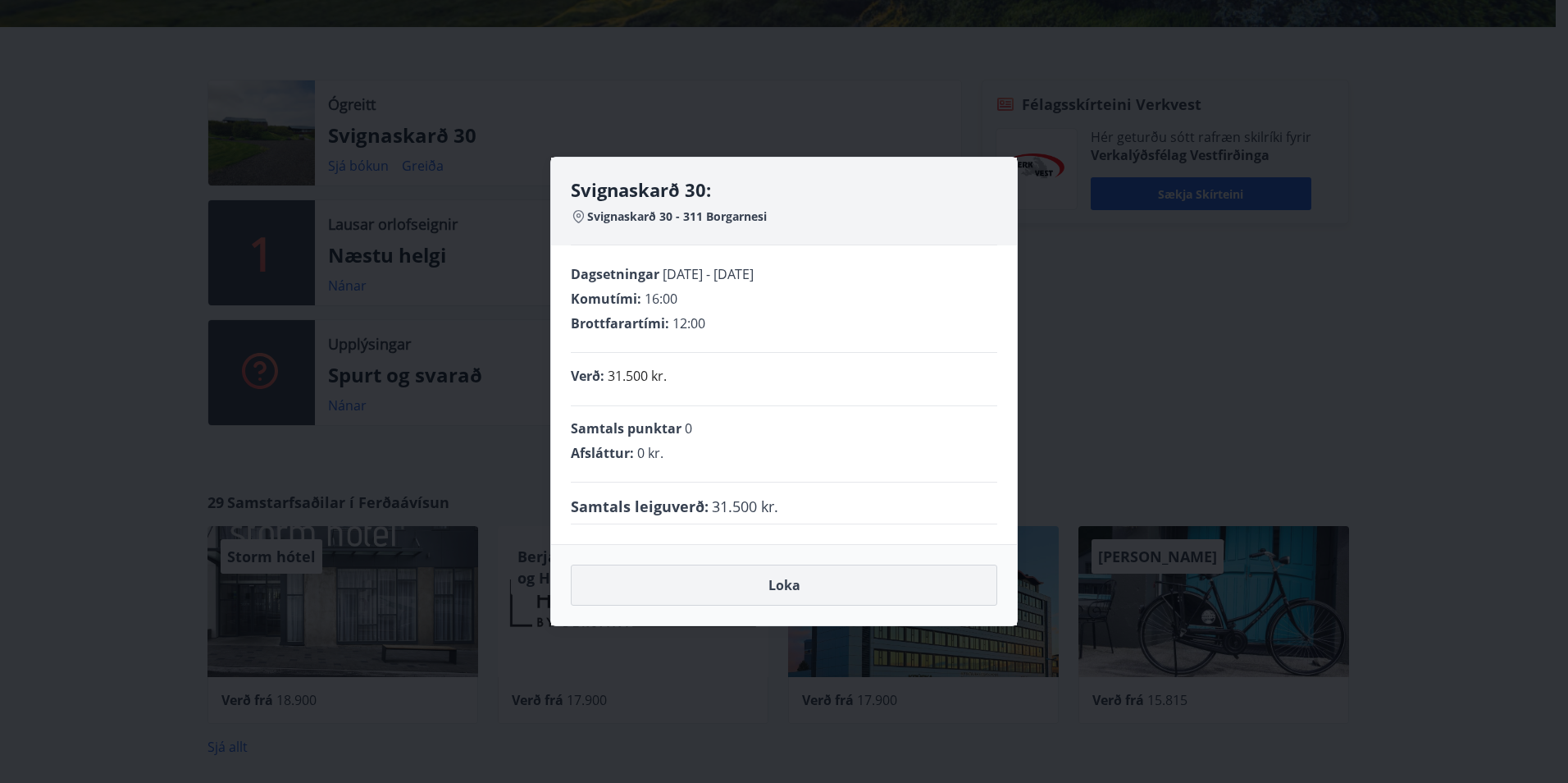
click at [792, 585] on button "Loka" at bounding box center [784, 585] width 427 height 41
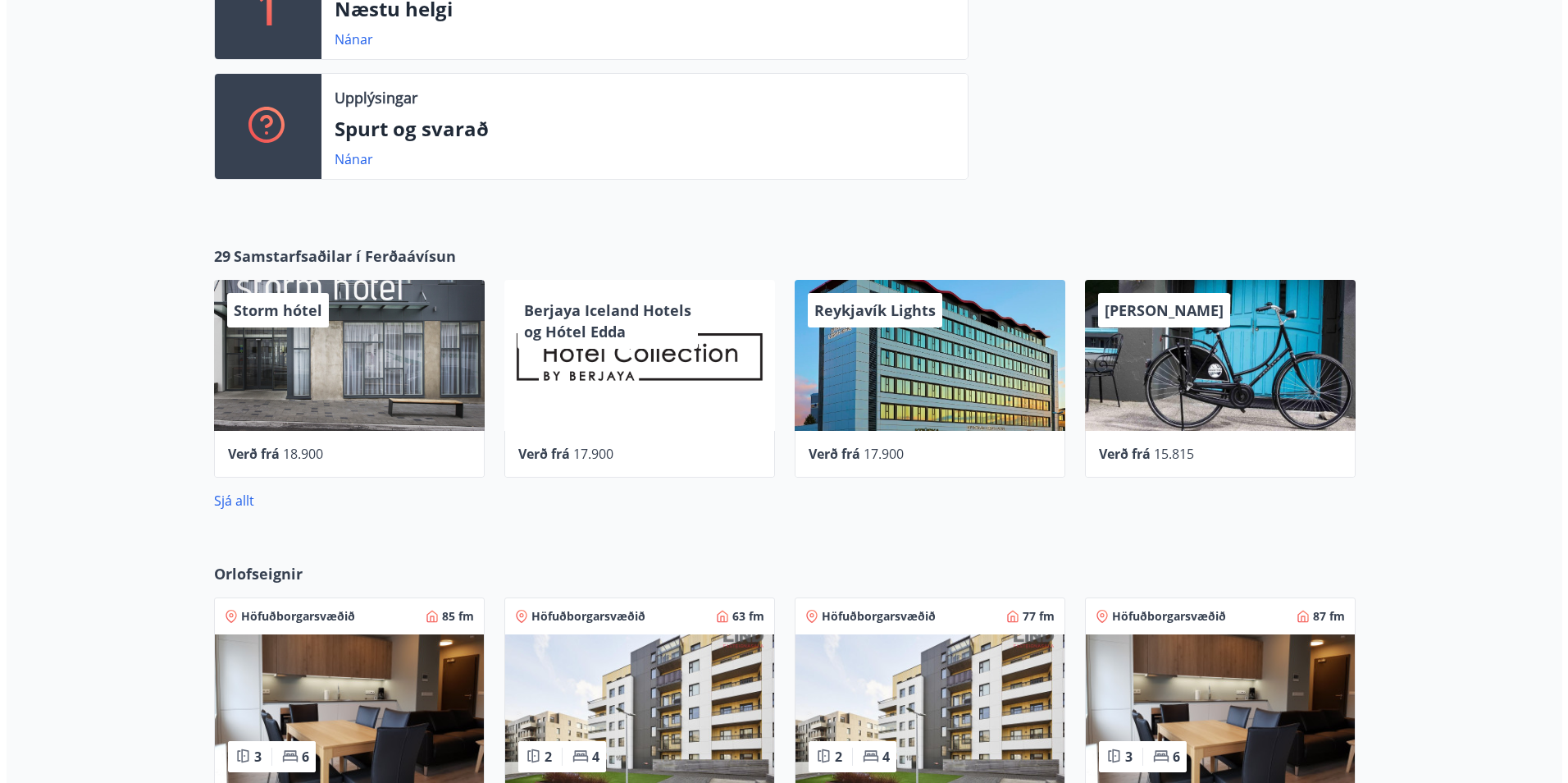
scroll to position [583, 0]
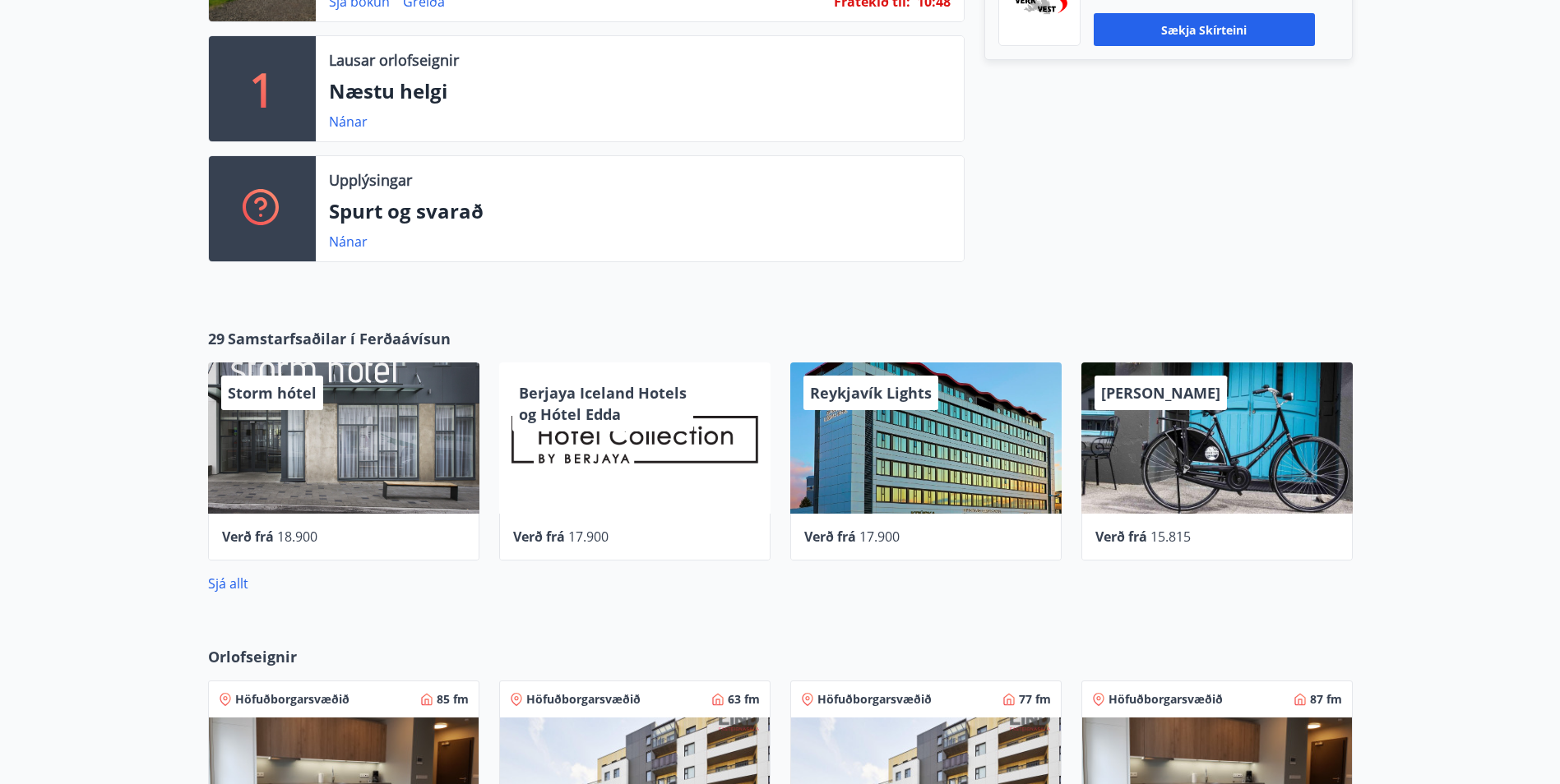
click at [673, 425] on div "Berjaya Iceland Hotels og Hótel Edda" at bounding box center [602, 403] width 180 height 56
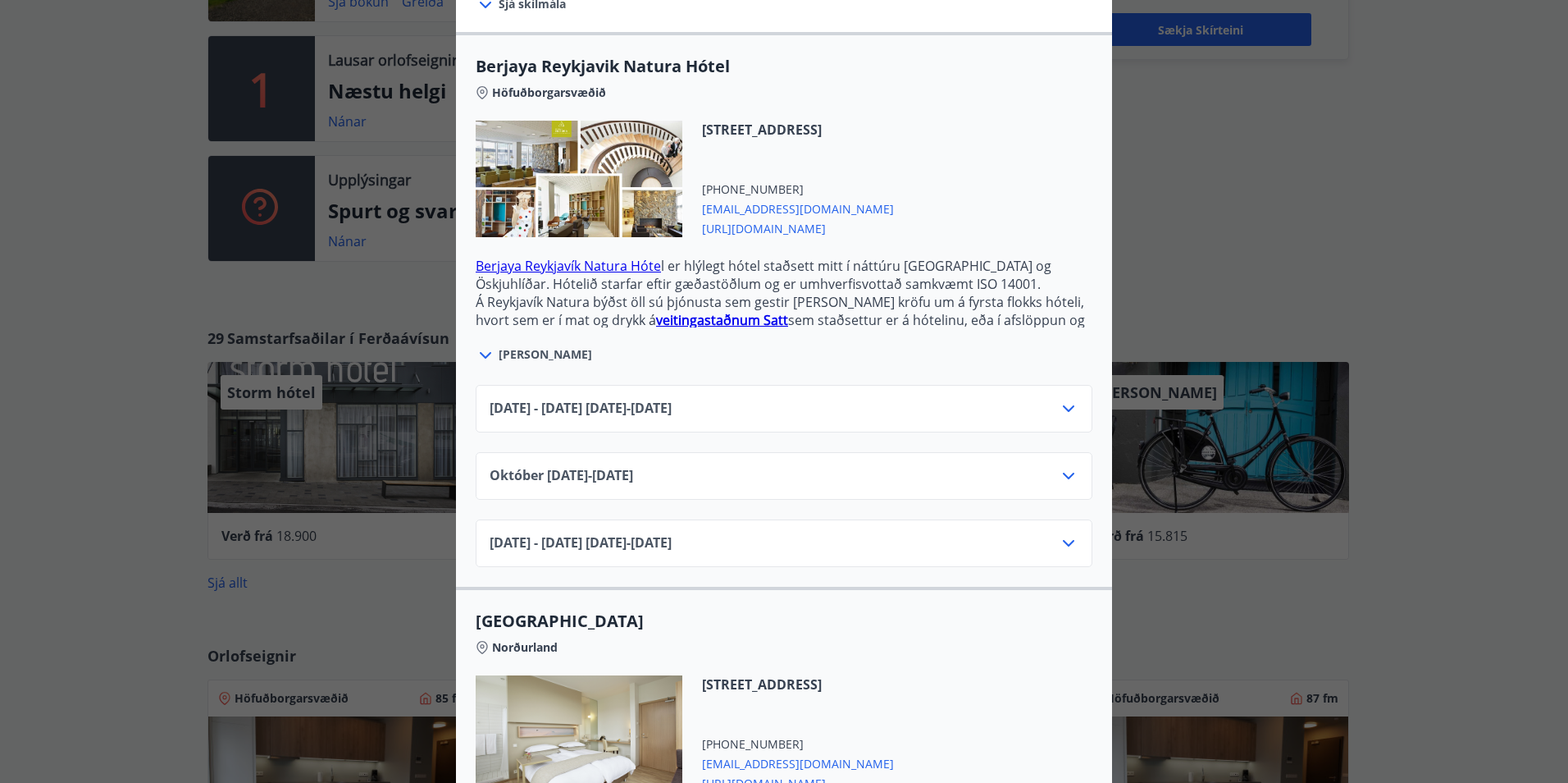
scroll to position [492, 0]
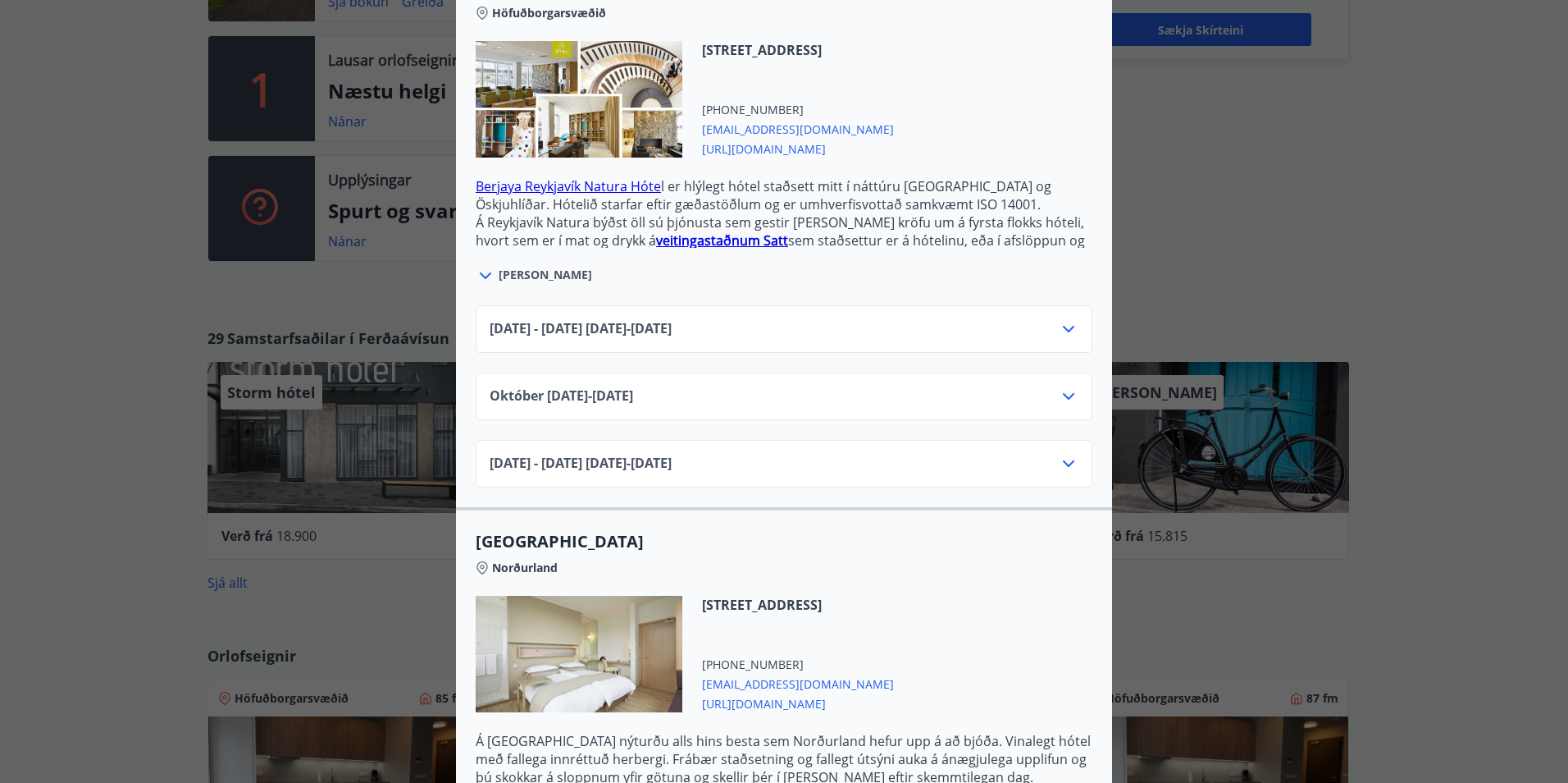
click at [1064, 393] on icon at bounding box center [1069, 396] width 12 height 7
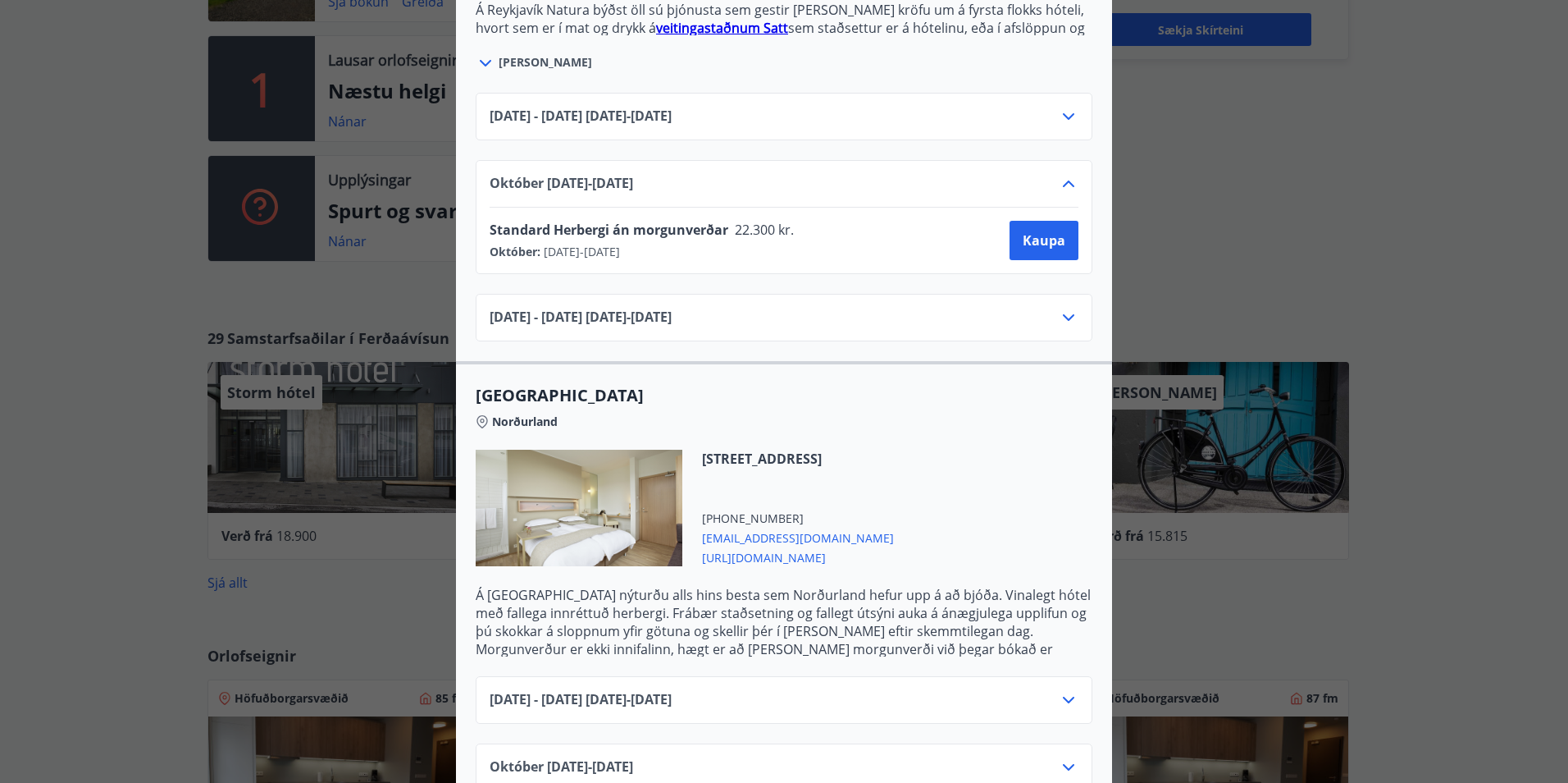
scroll to position [738, 0]
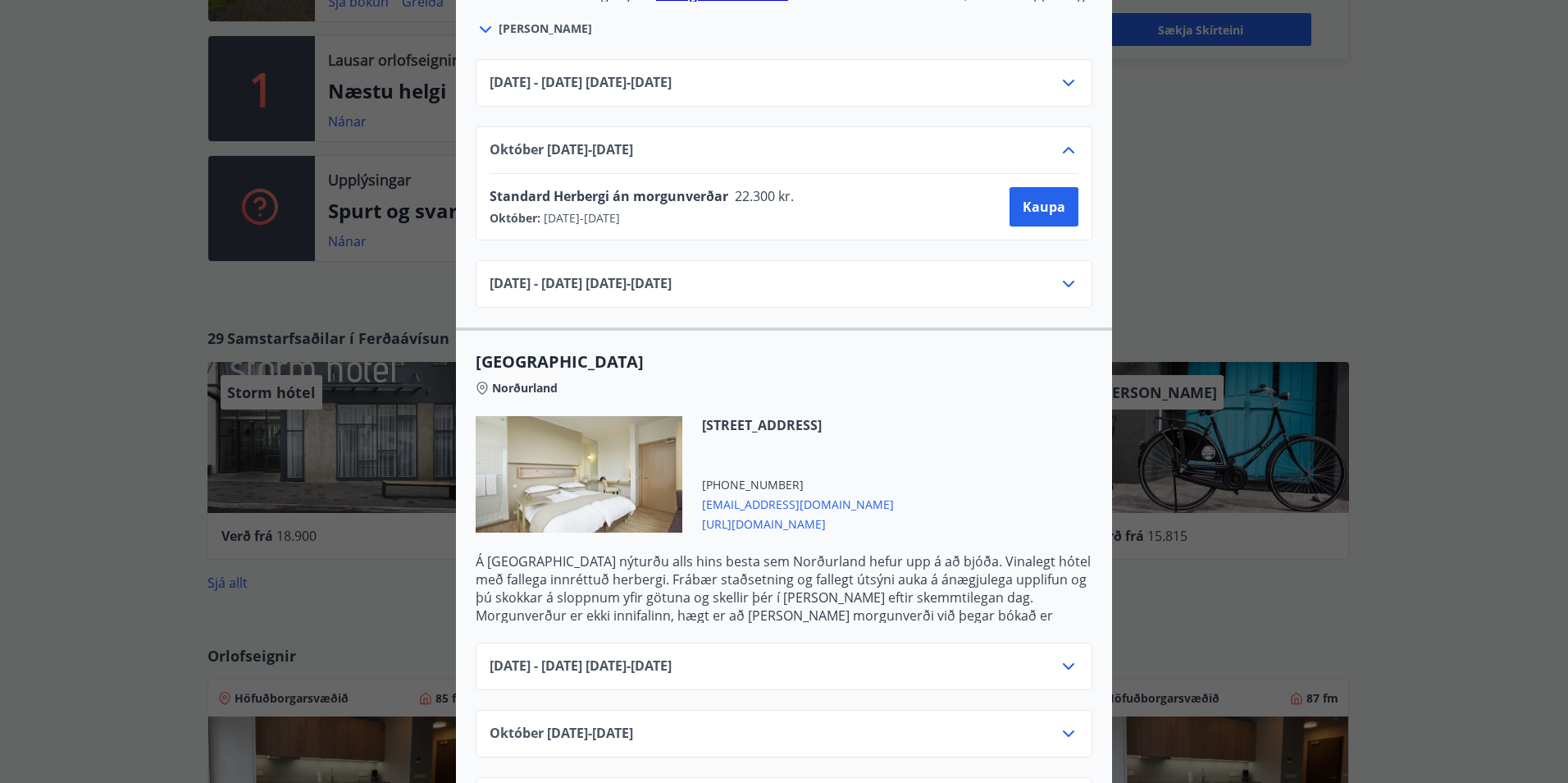
click at [1066, 275] on icon at bounding box center [1069, 285] width 20 height 20
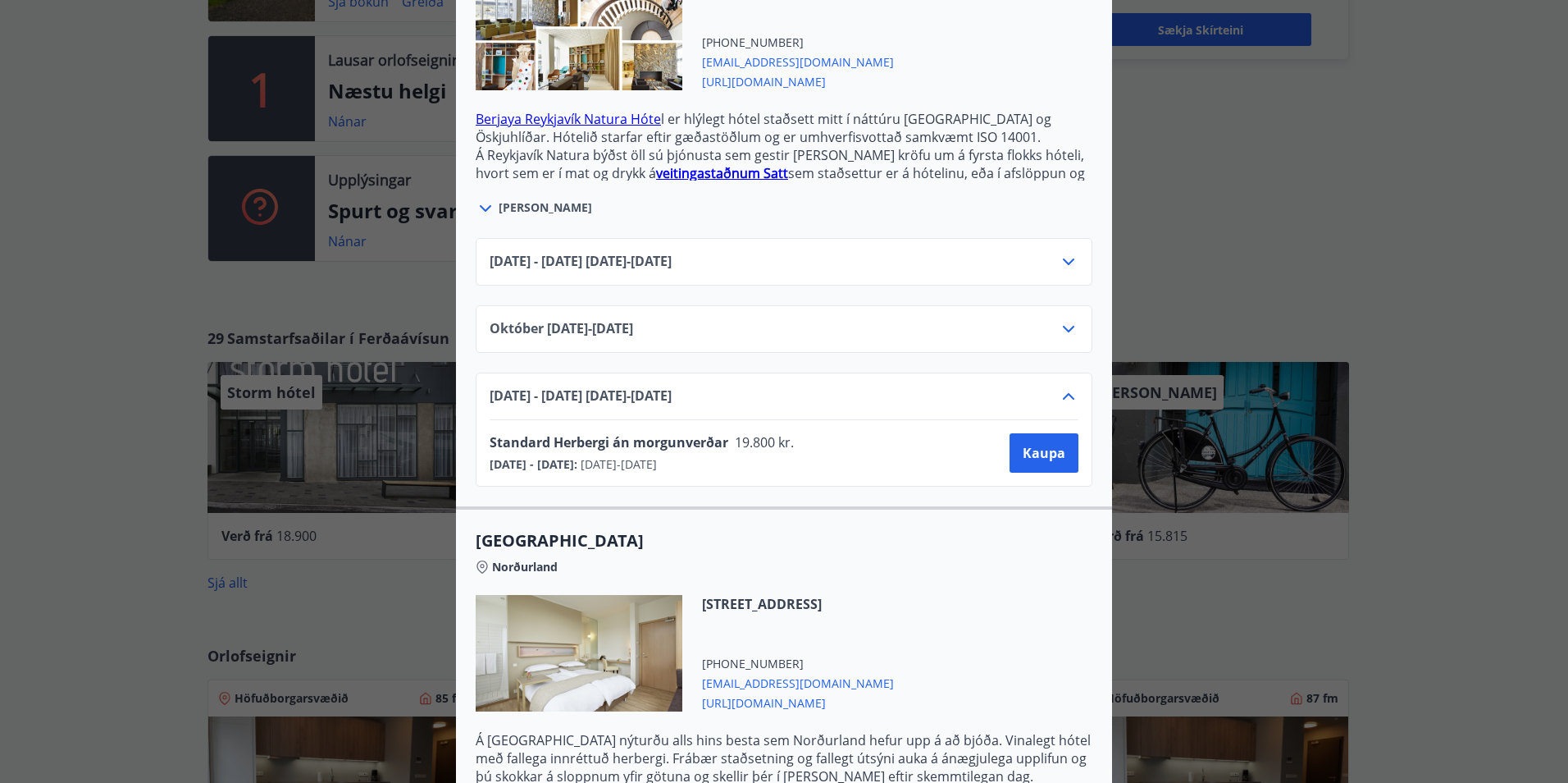
scroll to position [492, 0]
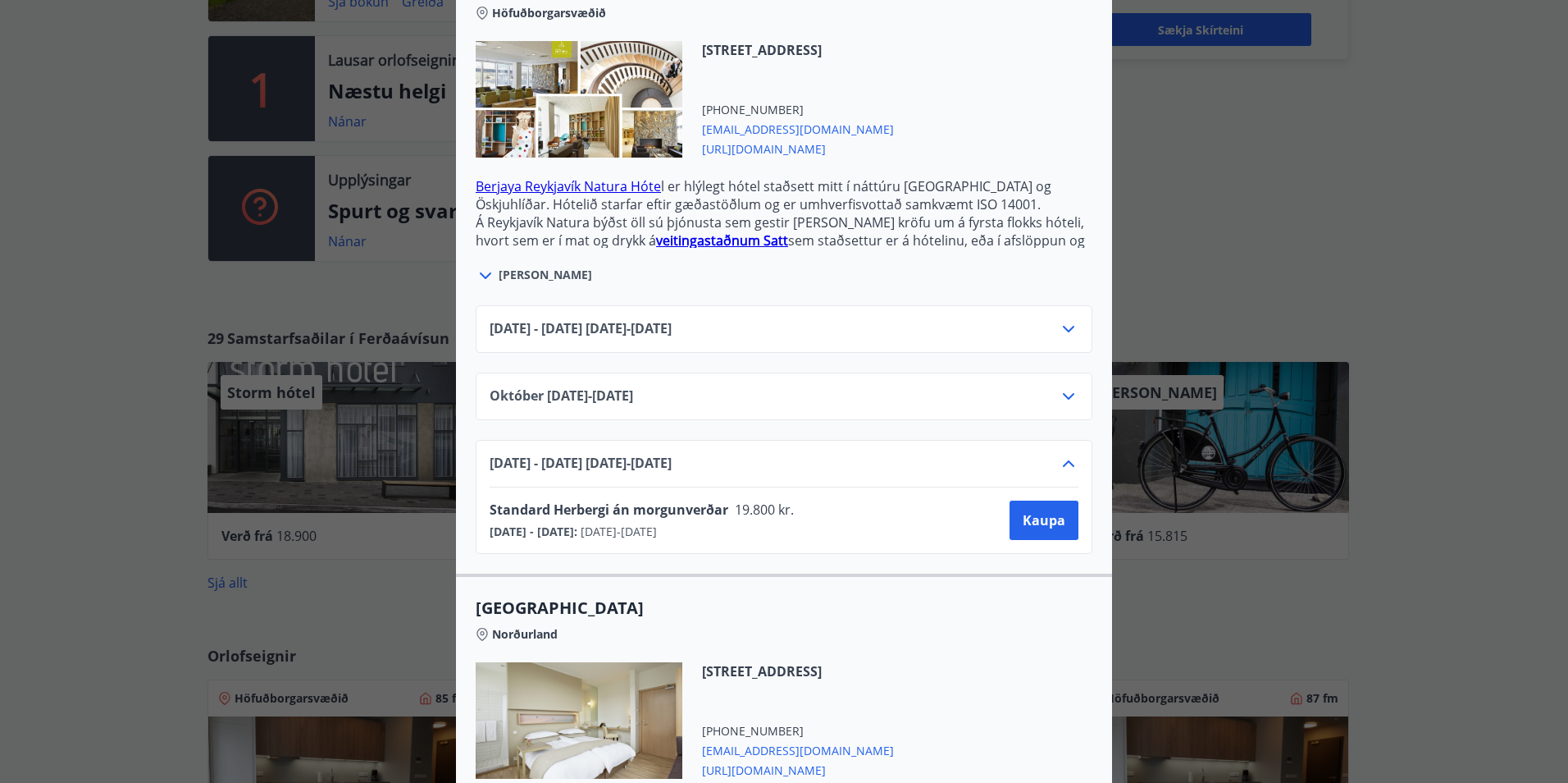
click at [827, 138] on span "[URL][DOMAIN_NAME]" at bounding box center [797, 148] width 192 height 20
click at [1302, 284] on div "Berjaya Iceland Hotels og Hótel Edda Berjaya Iceland Hotels og Hótel Edda eru h…" at bounding box center [784, 391] width 1568 height 783
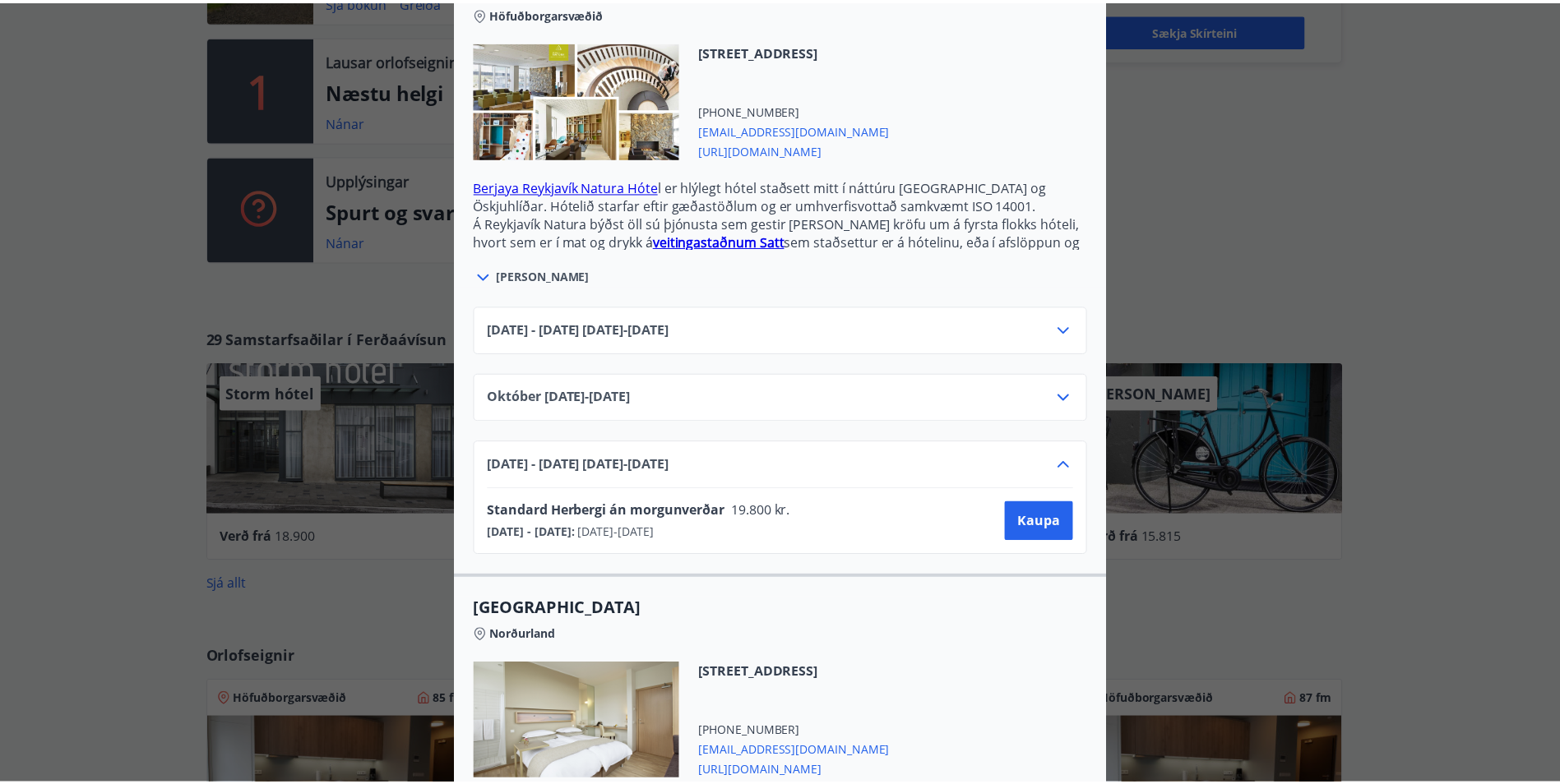
scroll to position [0, 0]
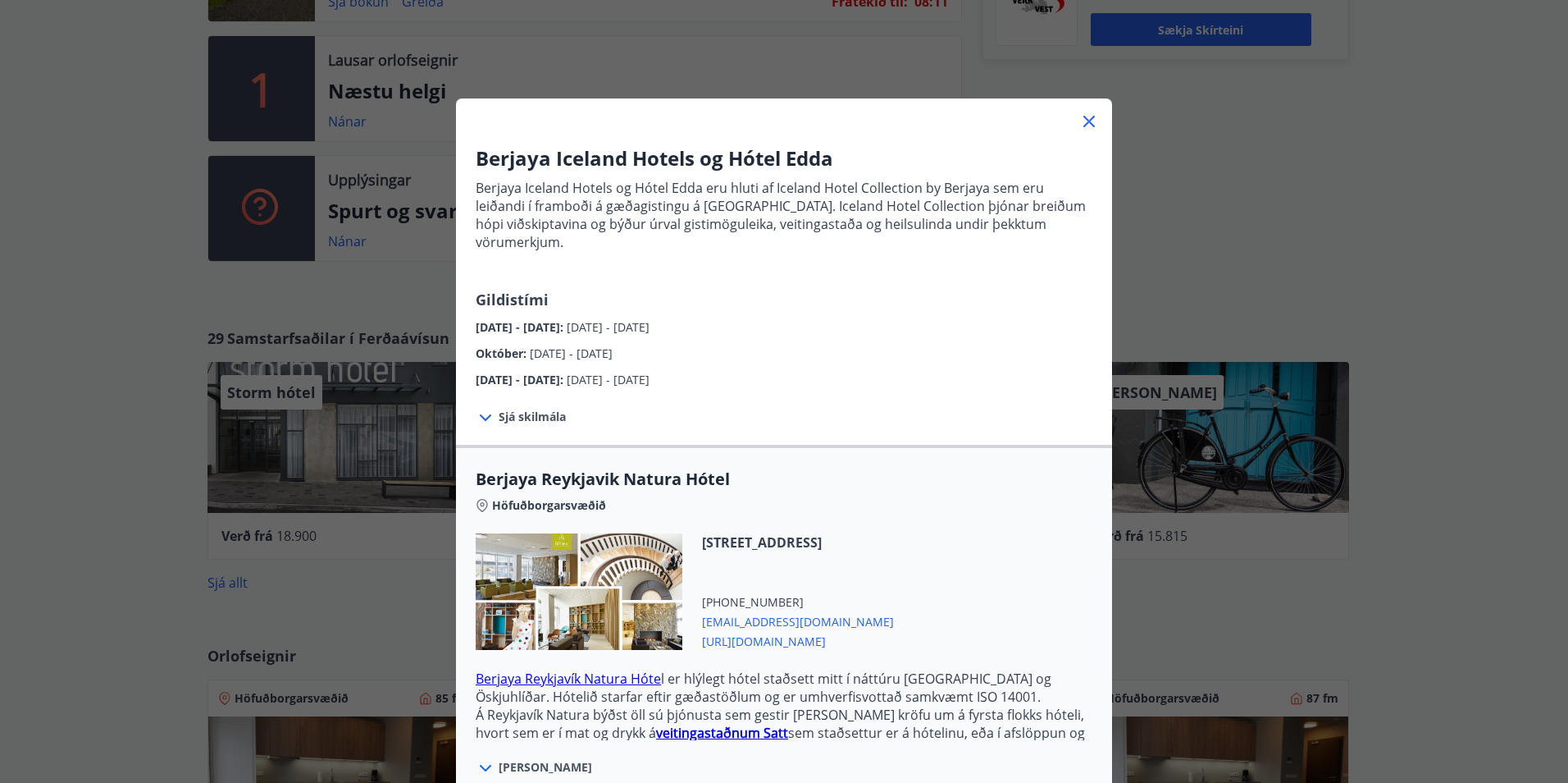
click at [1080, 118] on icon at bounding box center [1090, 121] width 20 height 20
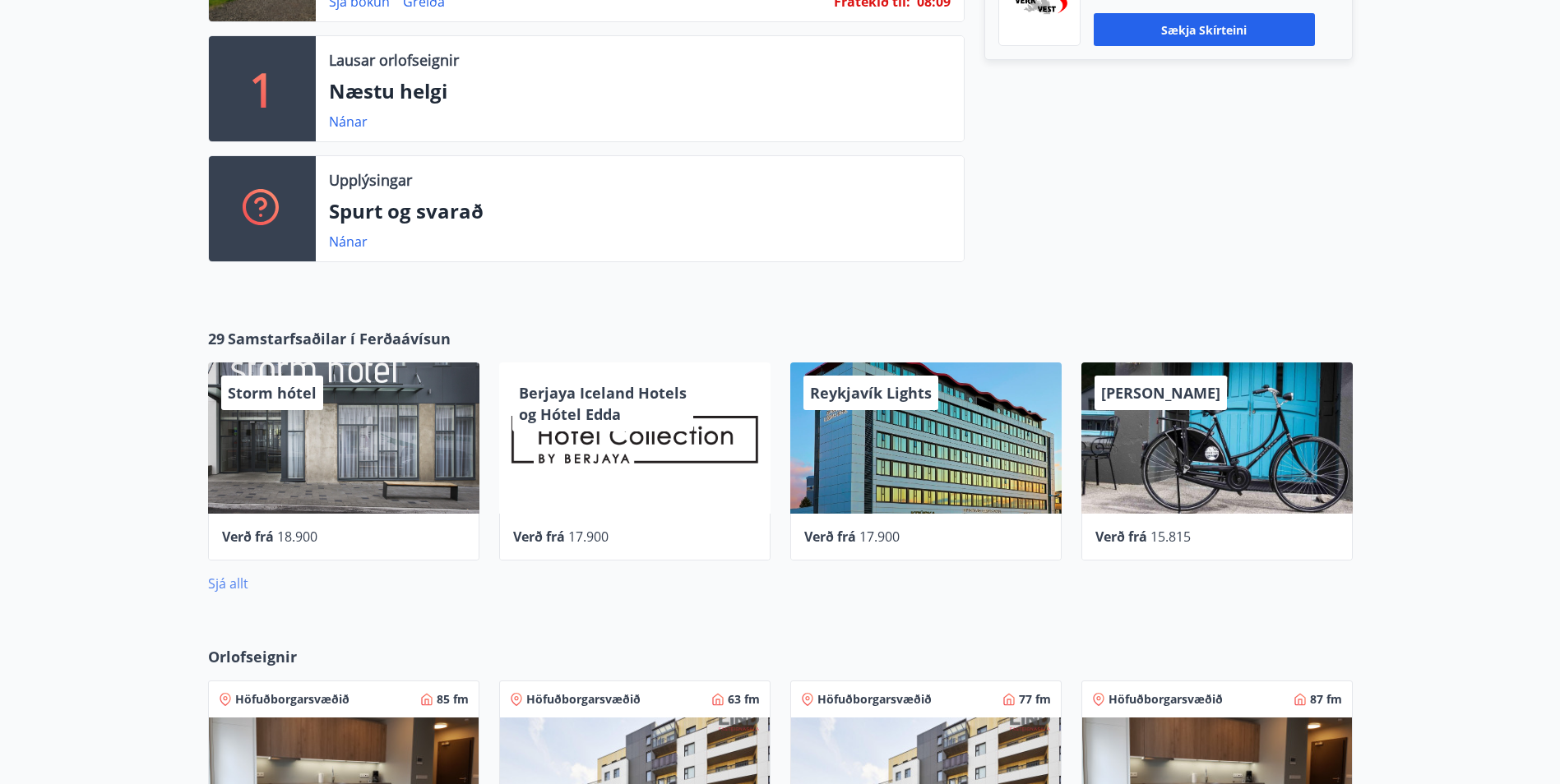
click at [230, 585] on link "Sjá allt" at bounding box center [228, 584] width 40 height 18
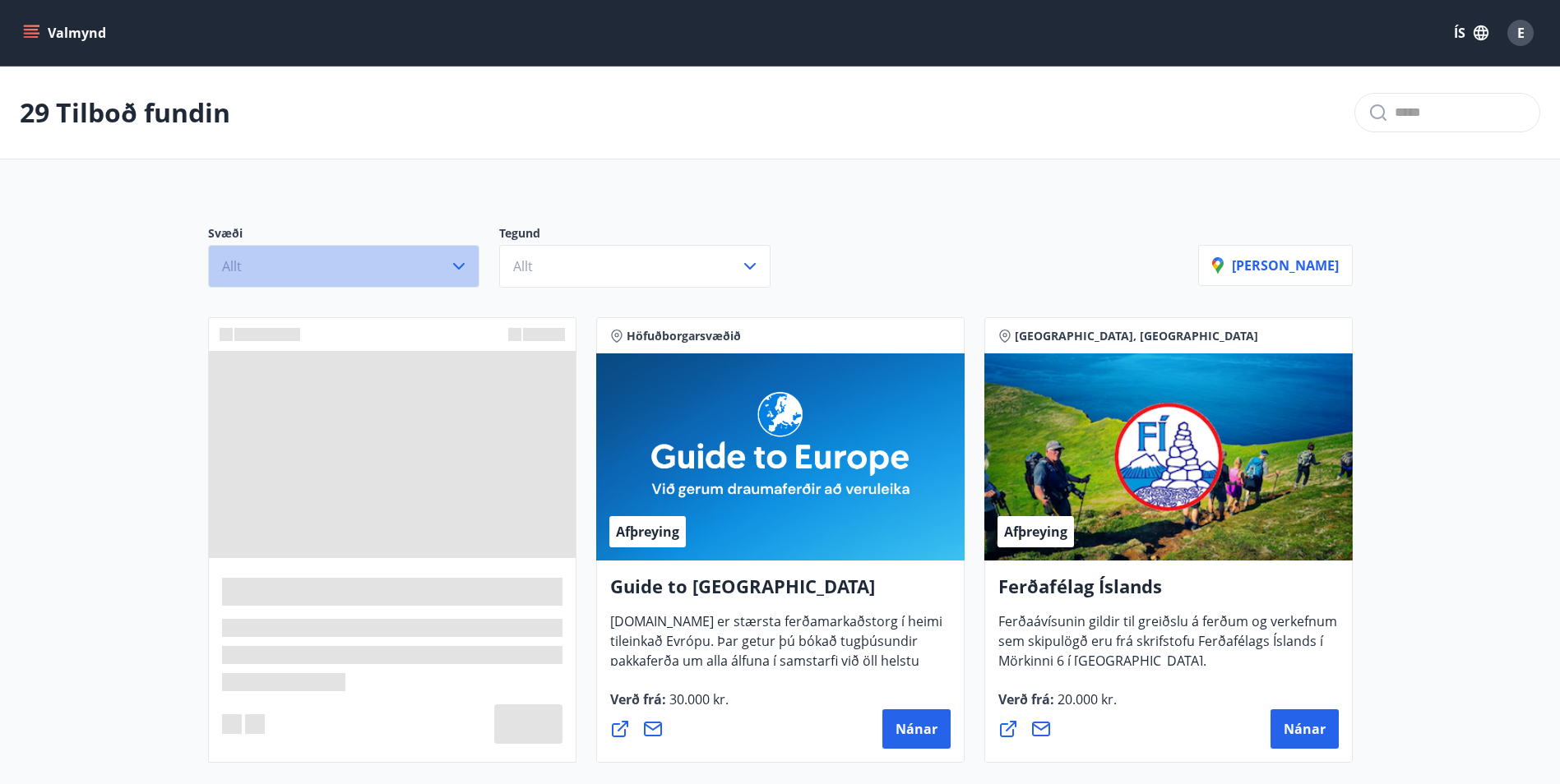
click at [291, 271] on button "Allt" at bounding box center [344, 266] width 271 height 43
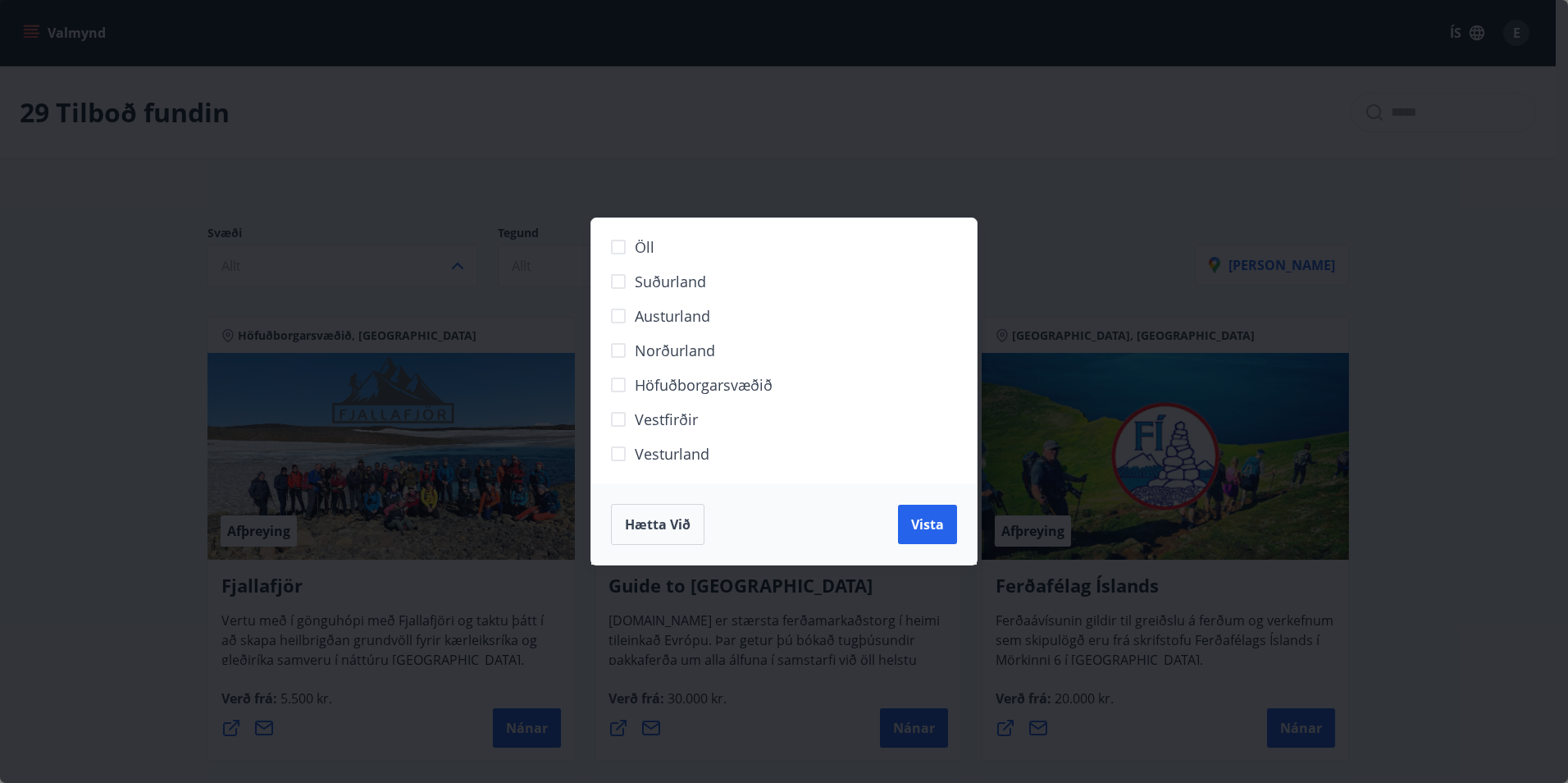
click at [688, 276] on span "Suðurland" at bounding box center [671, 281] width 72 height 21
click at [937, 516] on span "Vista" at bounding box center [928, 524] width 33 height 18
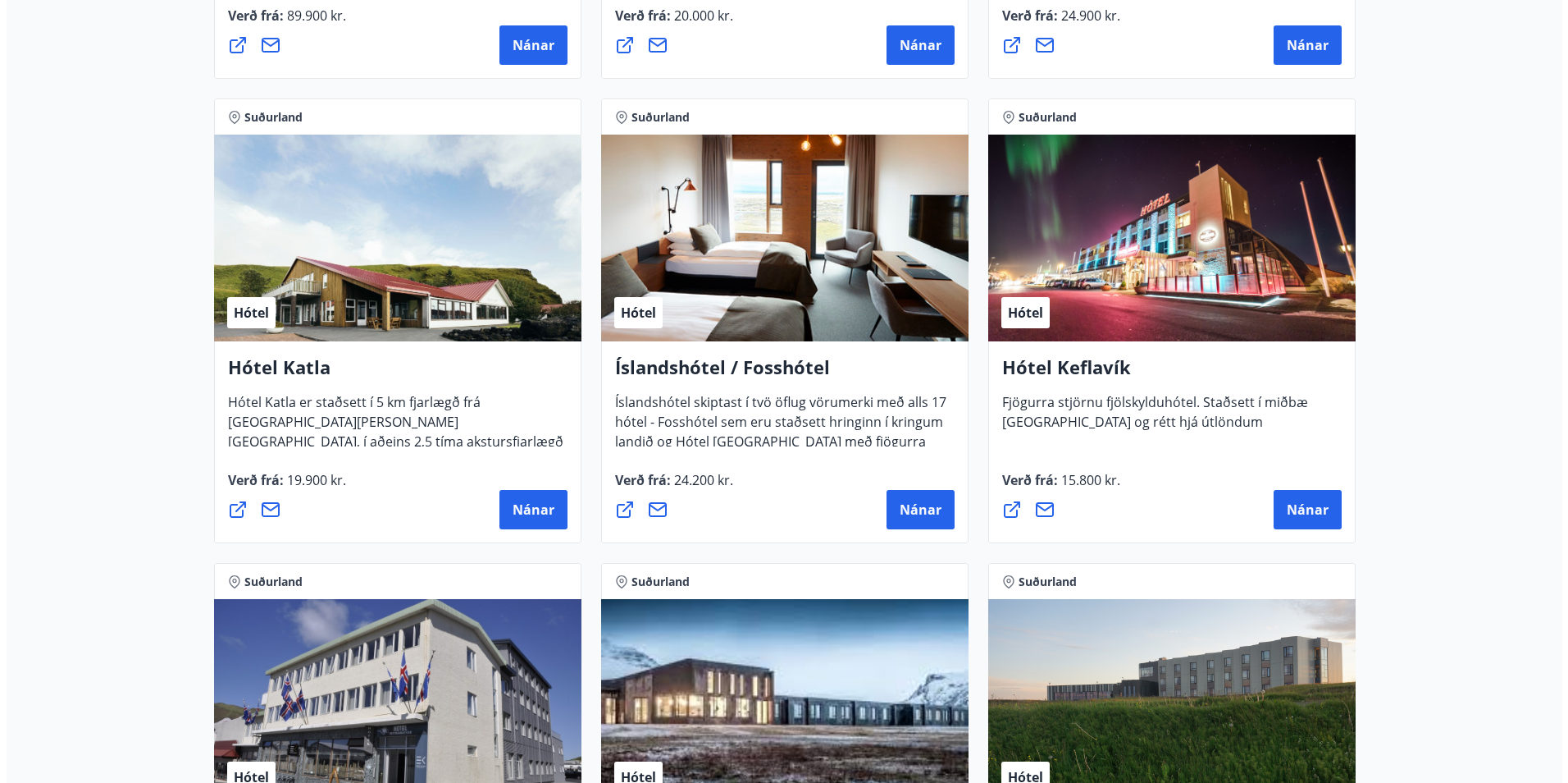
scroll to position [657, 0]
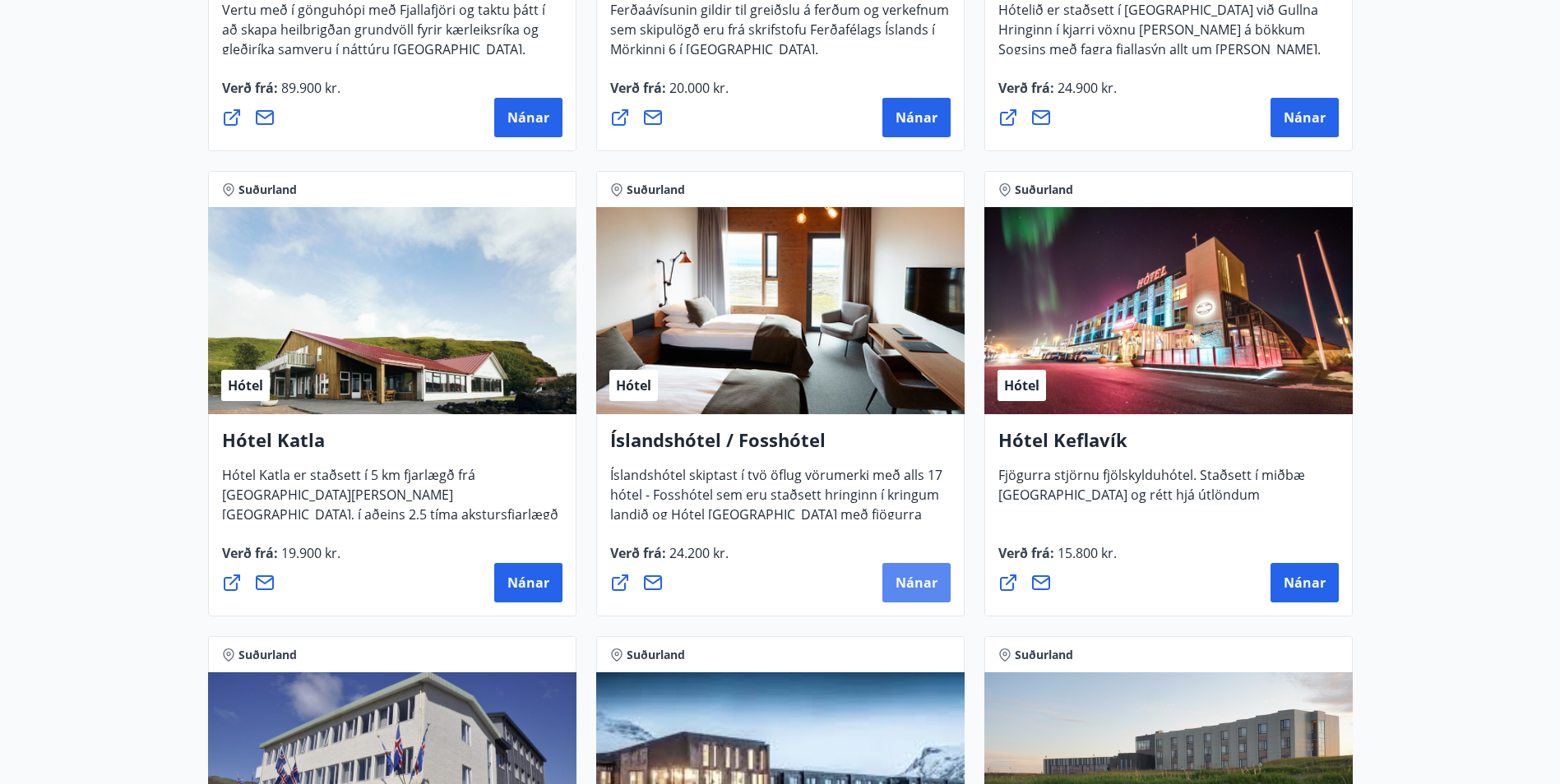
click at [909, 570] on button "Nánar" at bounding box center [916, 583] width 68 height 40
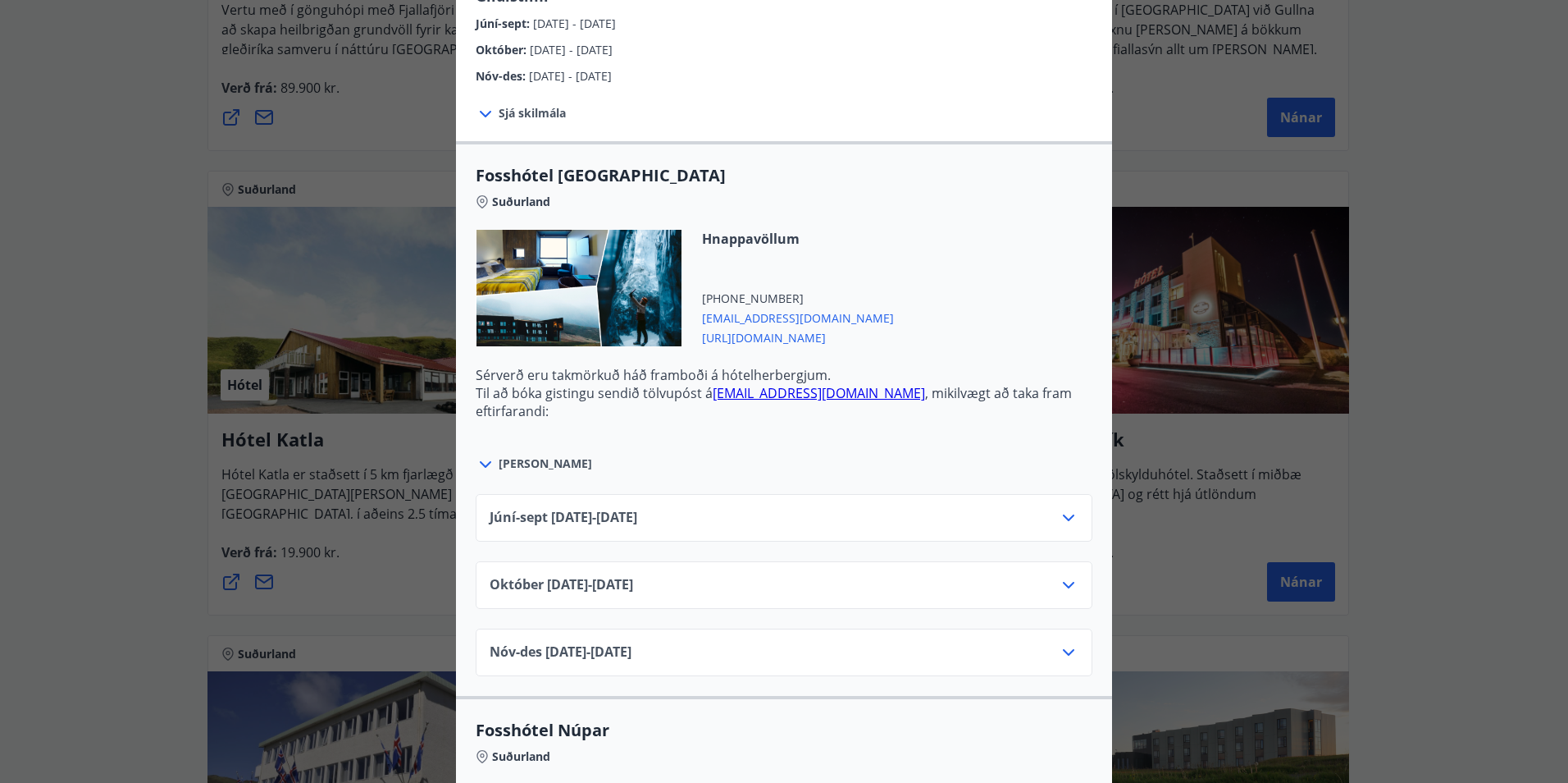
scroll to position [425, 0]
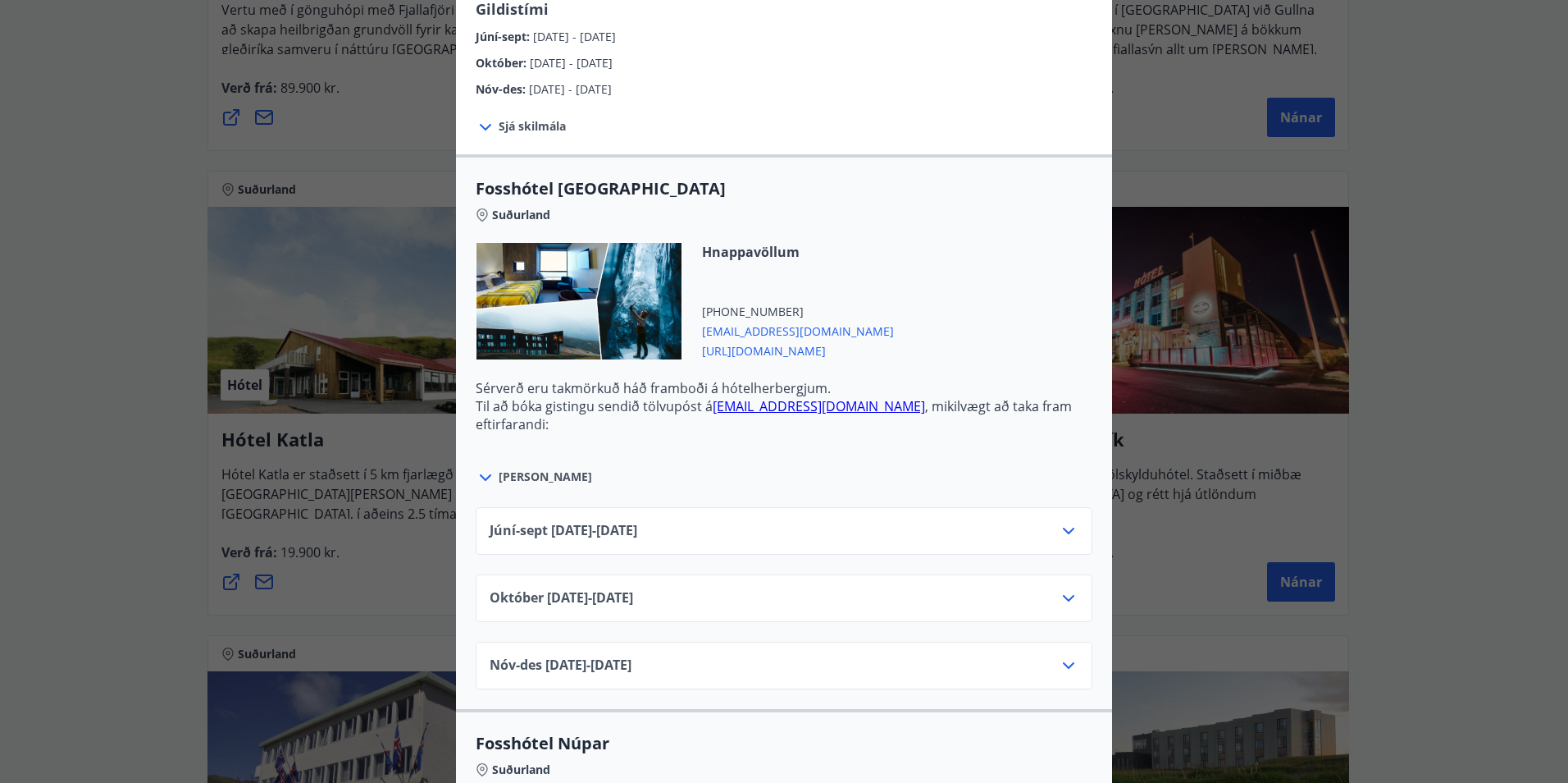
click at [798, 348] on span "[URL][DOMAIN_NAME]" at bounding box center [797, 350] width 192 height 20
